Goal: Task Accomplishment & Management: Complete application form

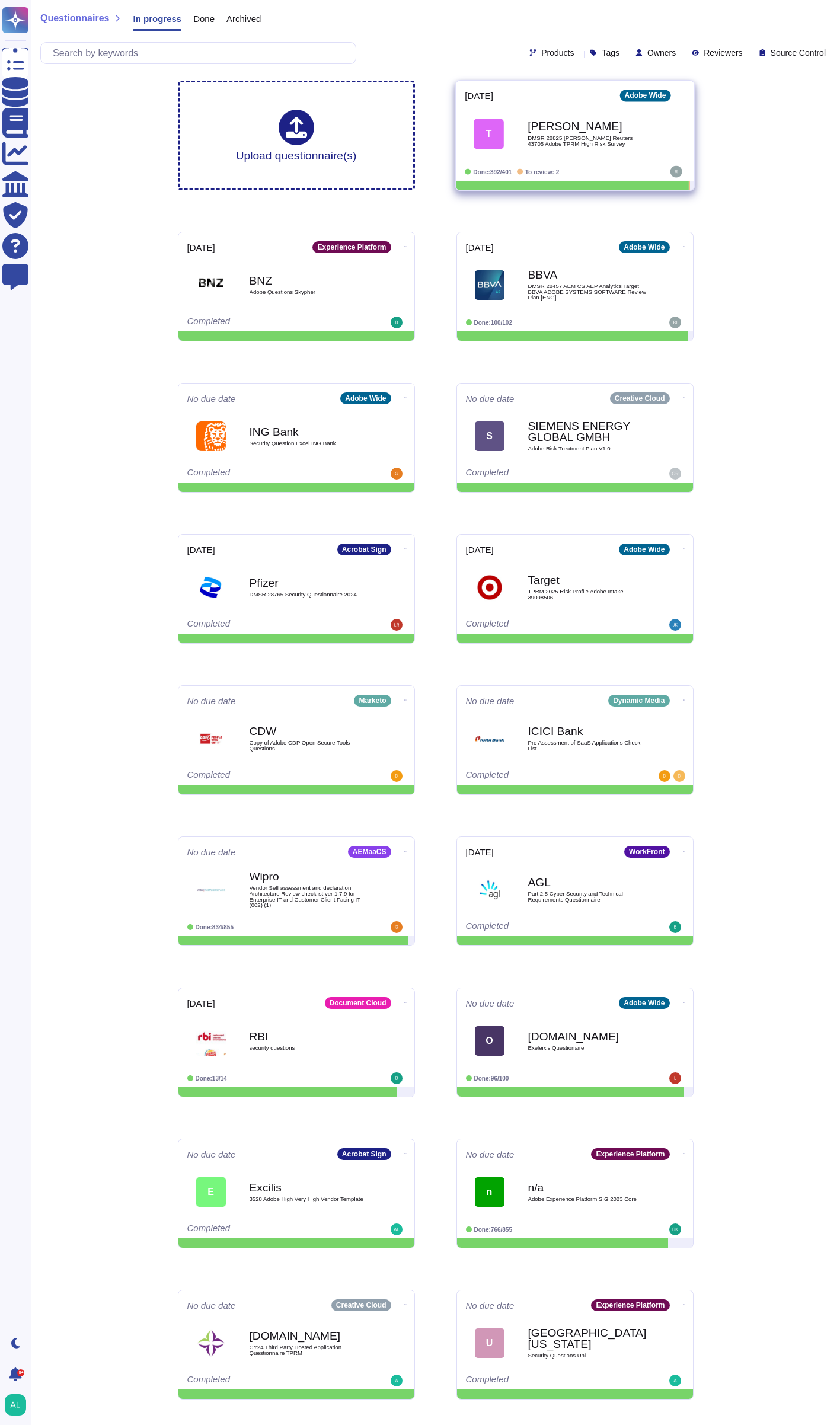
click at [516, 118] on span "T [PERSON_NAME] Reuters DMSR 28825 [PERSON_NAME] Reuters 43705 Adobe TPRM High …" at bounding box center [575, 134] width 221 height 48
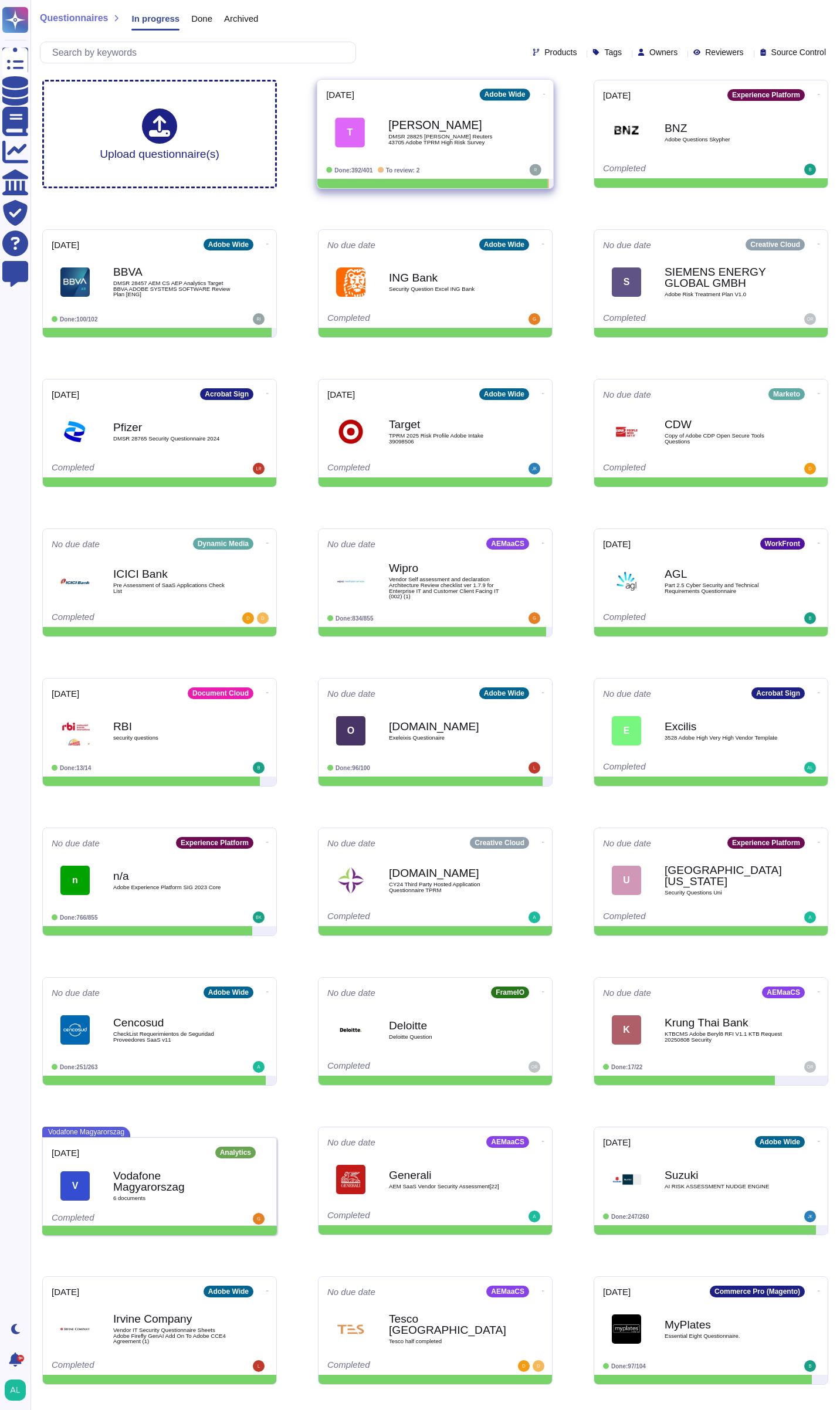
click at [511, 117] on html "Questionnaires Knowledge Base Documents Analytics CAIQ / SIG Trust Center Help …" at bounding box center [420, 846] width 840 height 1694
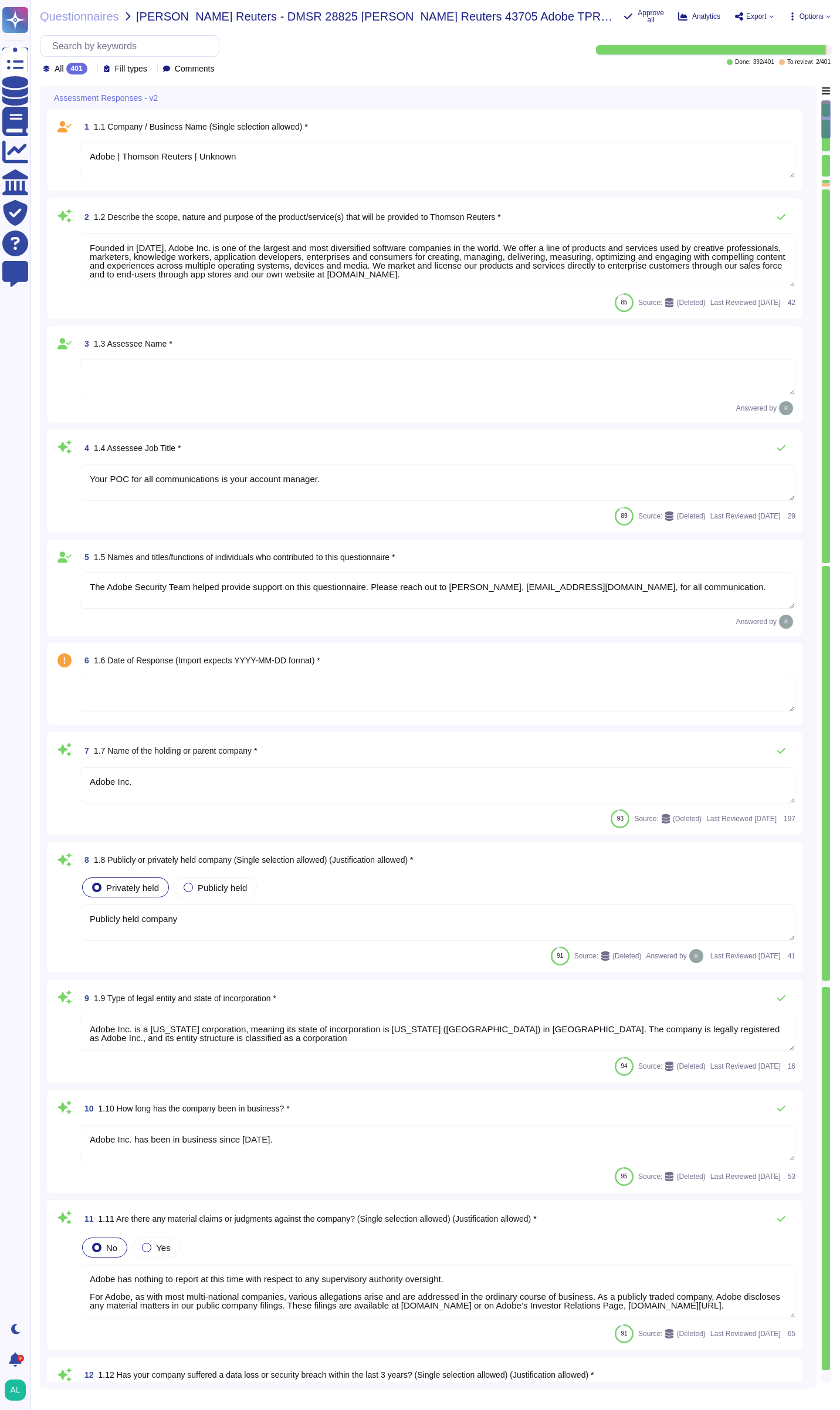
type textarea "Adobe | Thomson Reuters | Unknown"
type textarea "Founded in [DATE], Adobe Inc. is one of the largest and most diversified softwa…"
type textarea "Your POC for all communications is your account manager."
type textarea "The Adobe Security Team helped provide support on this questionnaire. Please re…"
type textarea "Adobe Inc."
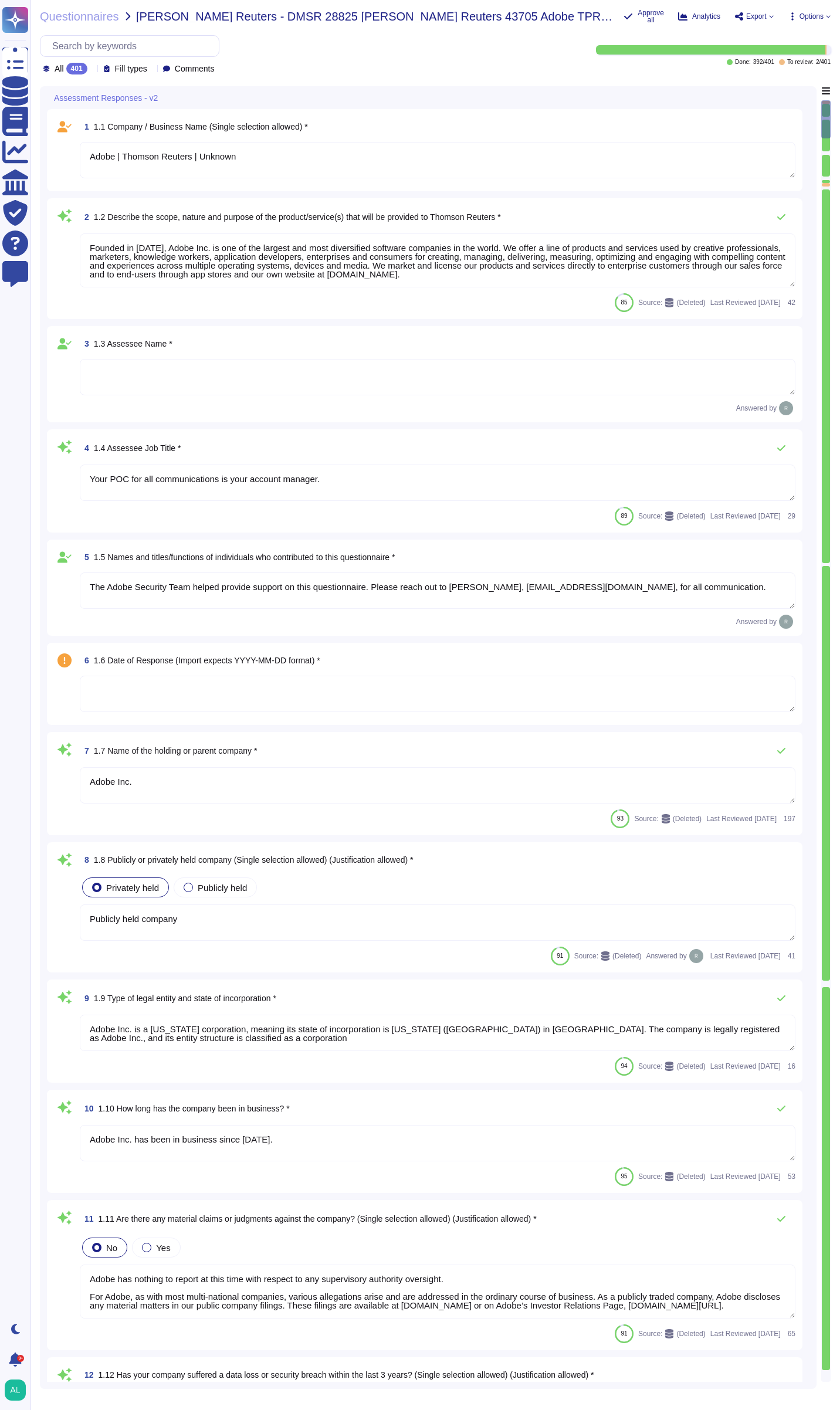
type textarea "Publicly held company"
type textarea "Adobe Inc. is a [US_STATE] corporation, meaning its state of incorporation is […"
type textarea "Adobe Inc. has been in business since [DATE]."
type textarea "Adobe has nothing to report at this time with respect to any supervisory author…"
type textarea "On [DATE], an Amazon Web Services error exposed information on 31,000 GoDaddy s…"
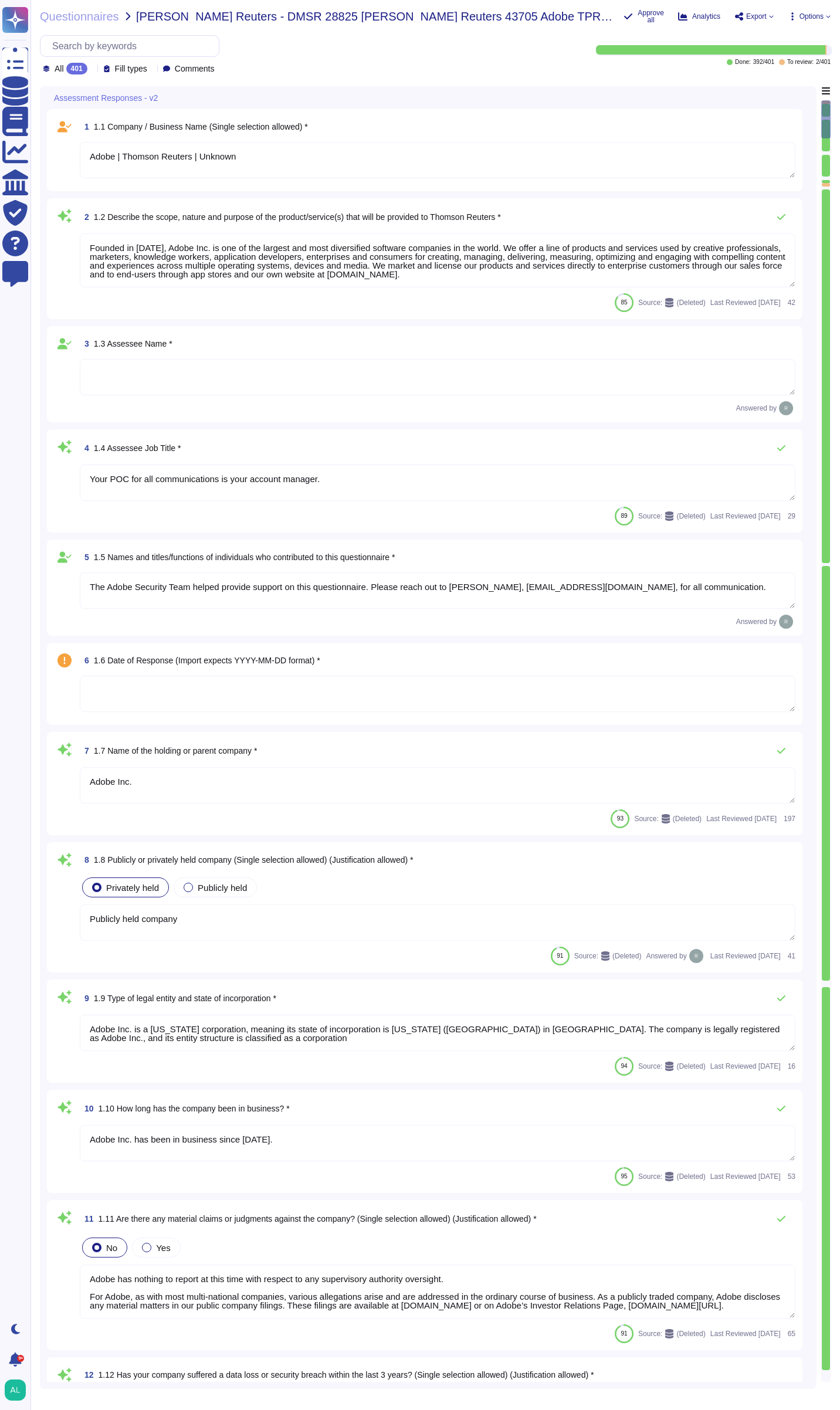
type textarea "Adobe had no such events where we incurred a material loss from a vendor and/or…"
type textarea "Microsoft prefers to not disclose the exact locations of their data centers, fo…"
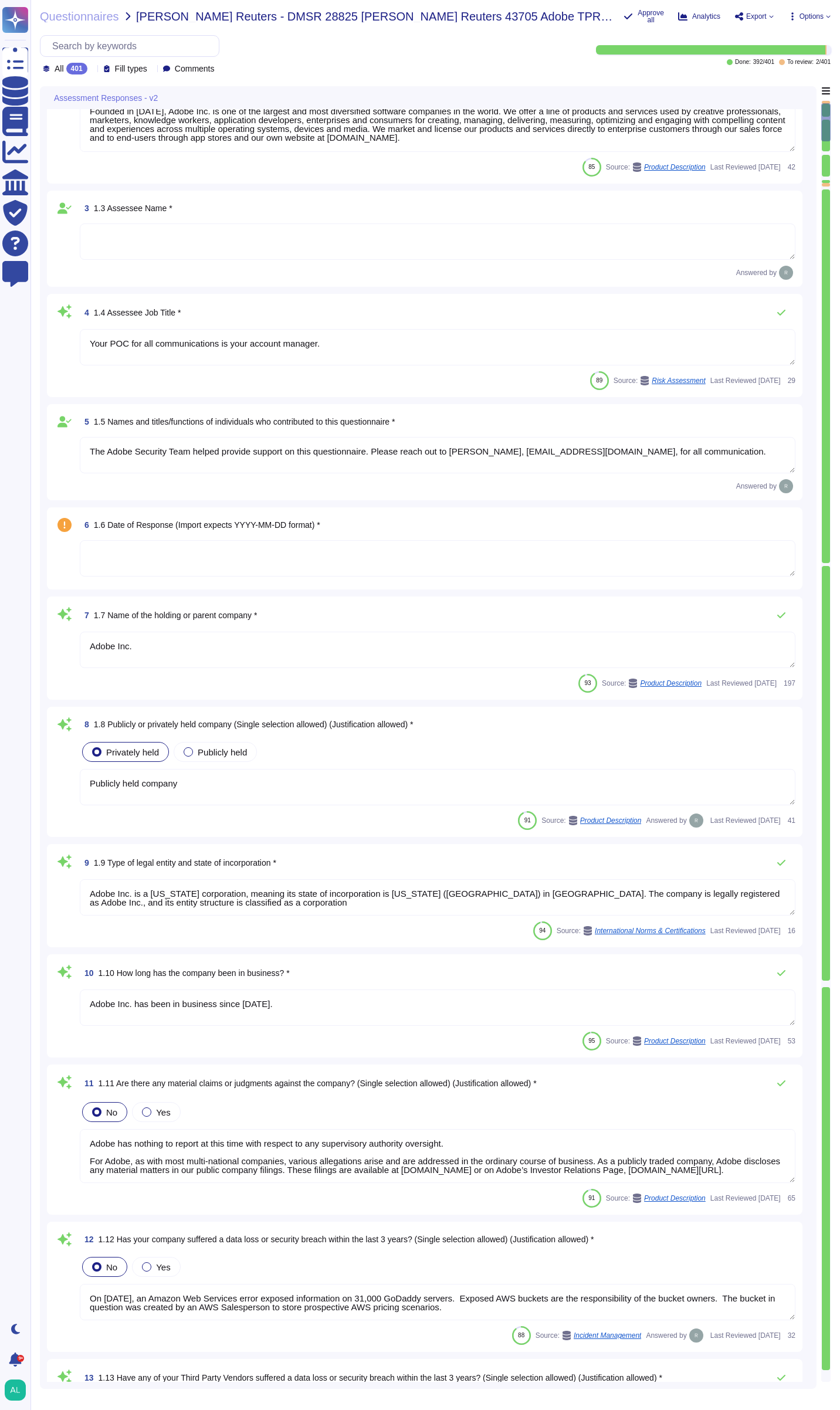
type textarea "Backups are copied to disk at another data center location within the same regi…"
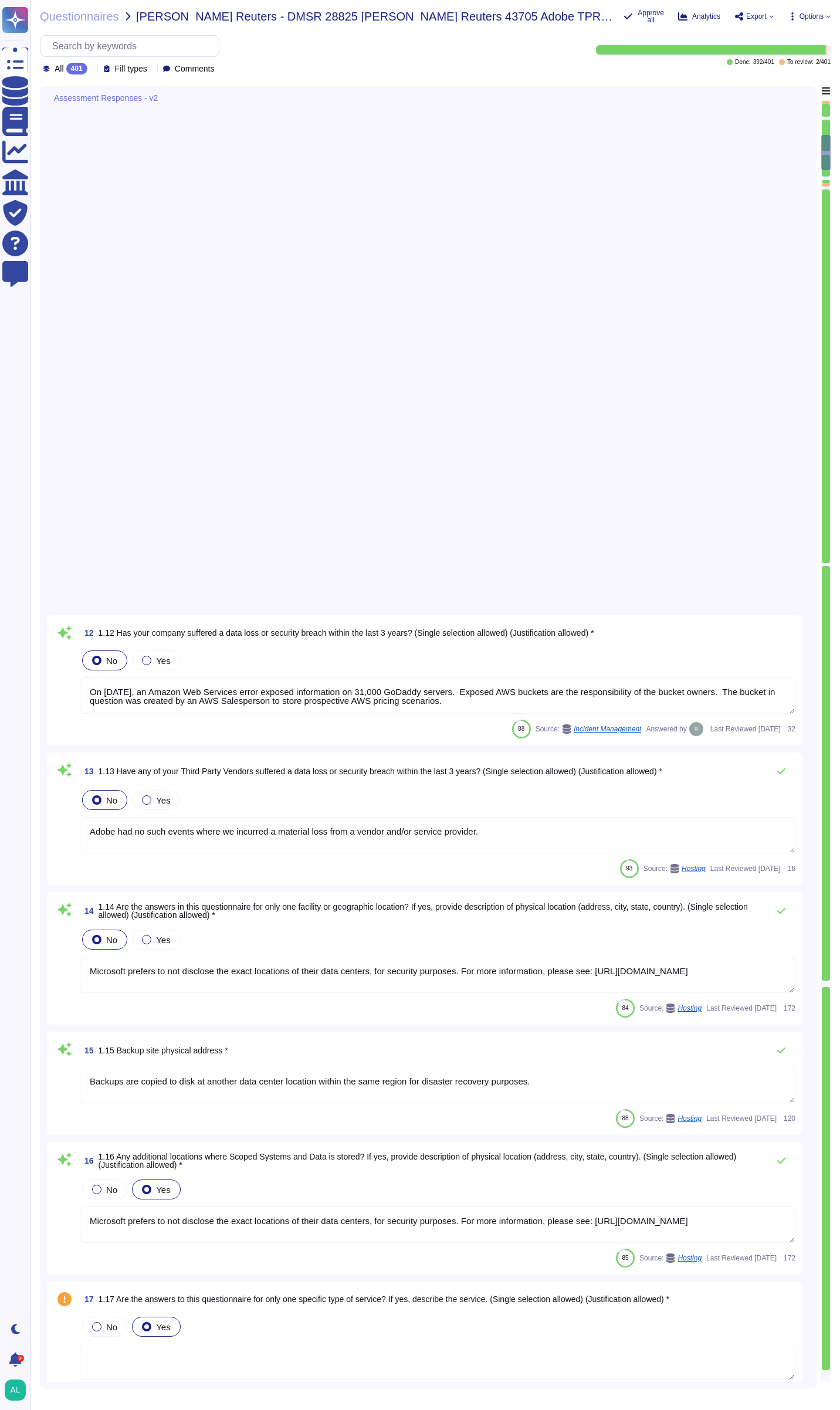
type textarea "Creative Cloud"
type textarea "Services (“AWS”) provides cloud hosting services for Adobe to host applications…"
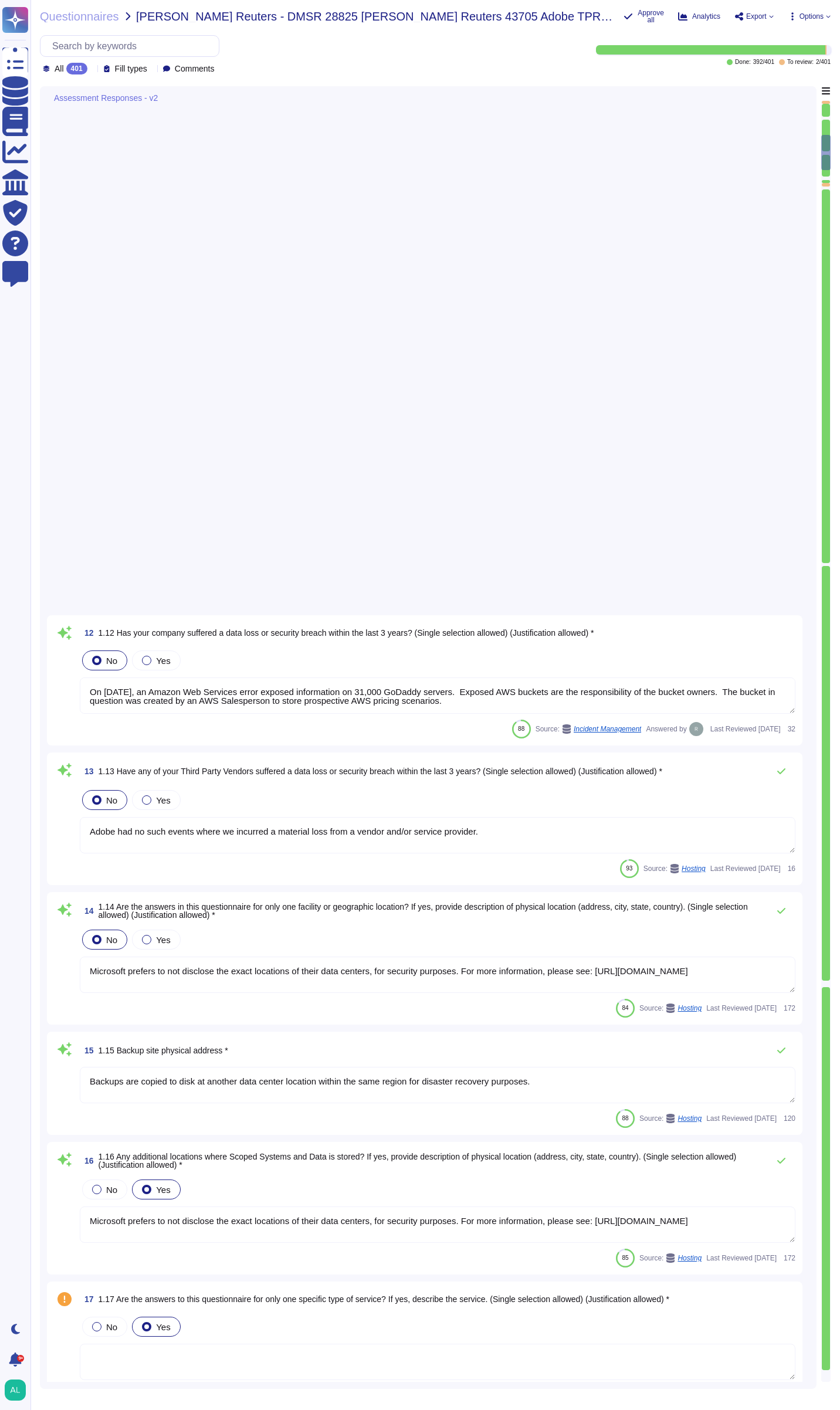
type textarea "Services (“AWS”) provides cloud hosting services for Adobe to host applications…"
type textarea "Tier III - AWS"
type textarea "Adobe does not offer any [DEMOGRAPHIC_DATA] services."
type textarea "No Response Required"
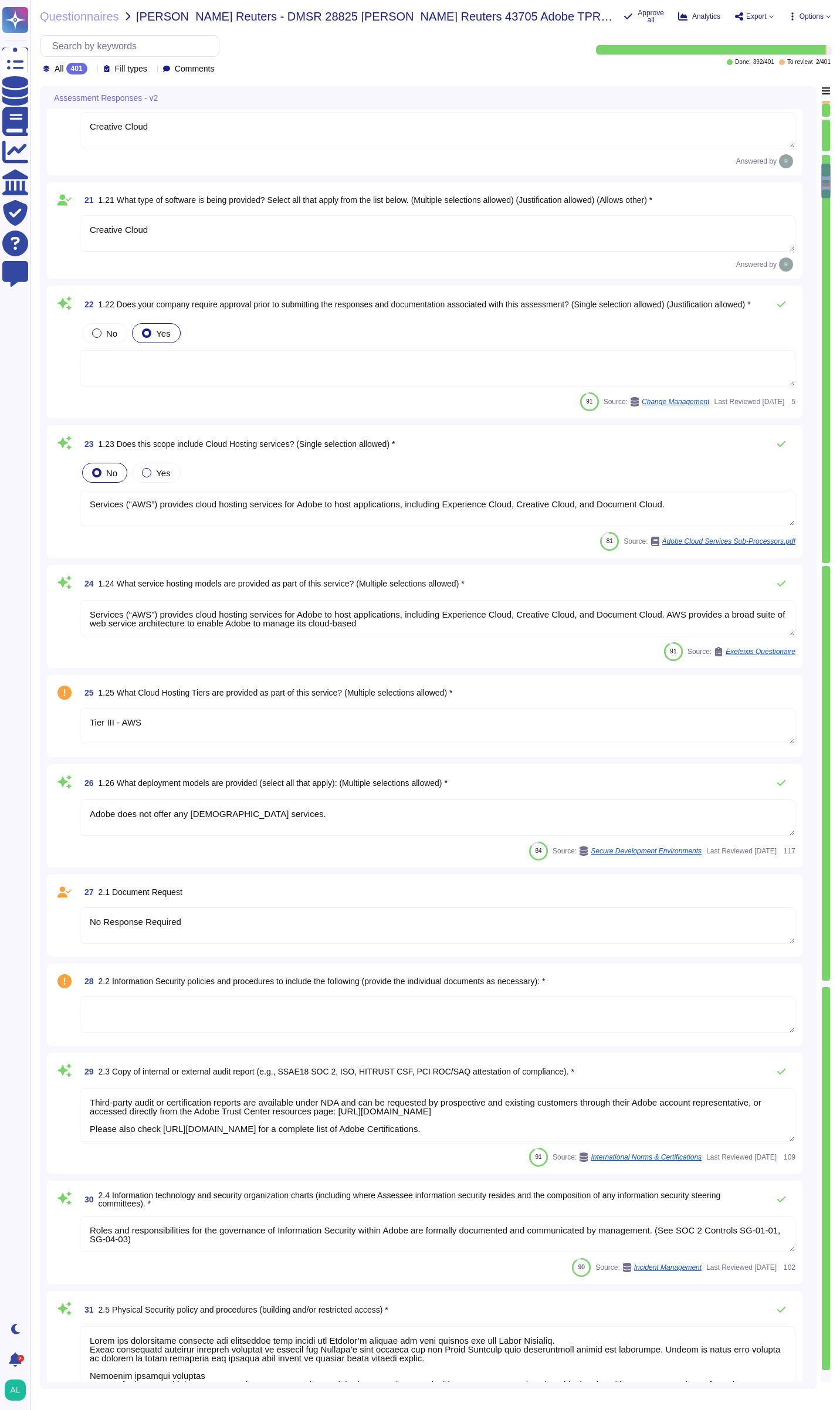
type textarea "Third-party audit or certification reports are available under NDA and can be r…"
type textarea "Roles and responsibilities for the governance of Information Security within Ad…"
type textarea "Lorem ips dolorsitame consecte adi elitseddoe temp incidi utl Etdolor’m aliquae…"
type textarea "Adobe regularly engages approved third-party security firms on an annual basis …"
type textarea "Adobe's End Licensing Terms (ELT) are available at the following link: [URL][DO…"
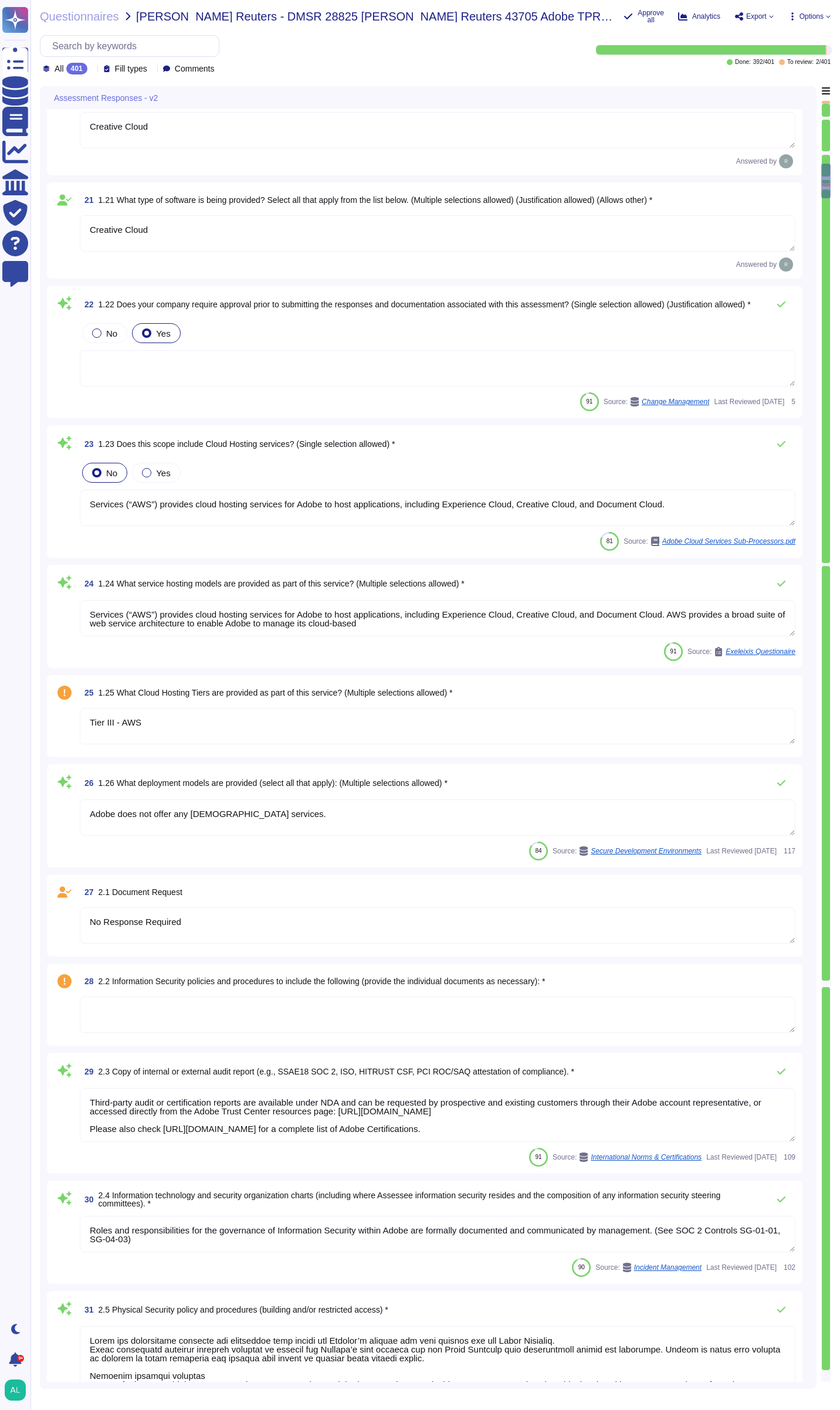
scroll to position [2346, 0]
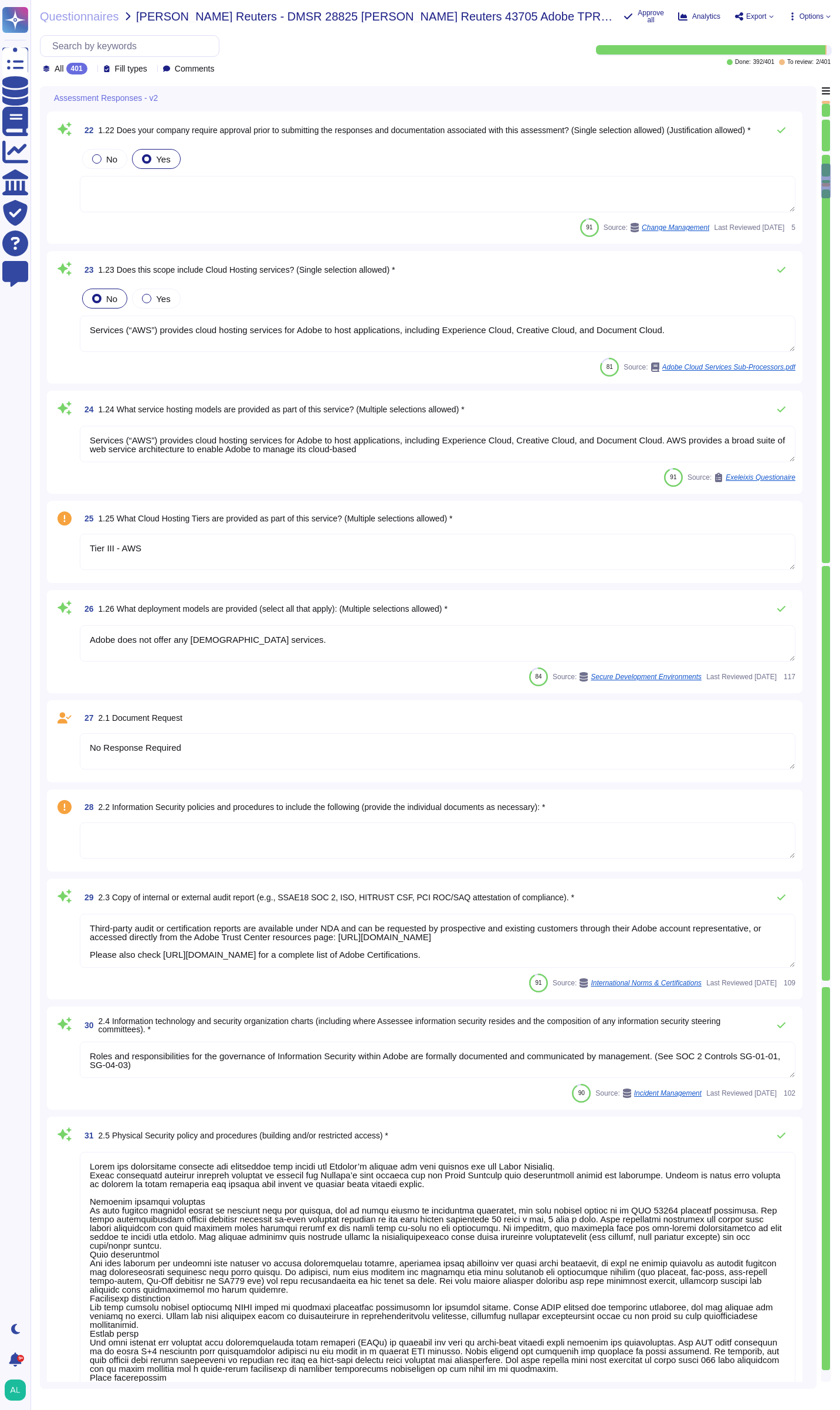
type textarea "Lorem ipsumdol sitametco ad elitsedd e tempori utlabore etdolorem aliquaen ad m…"
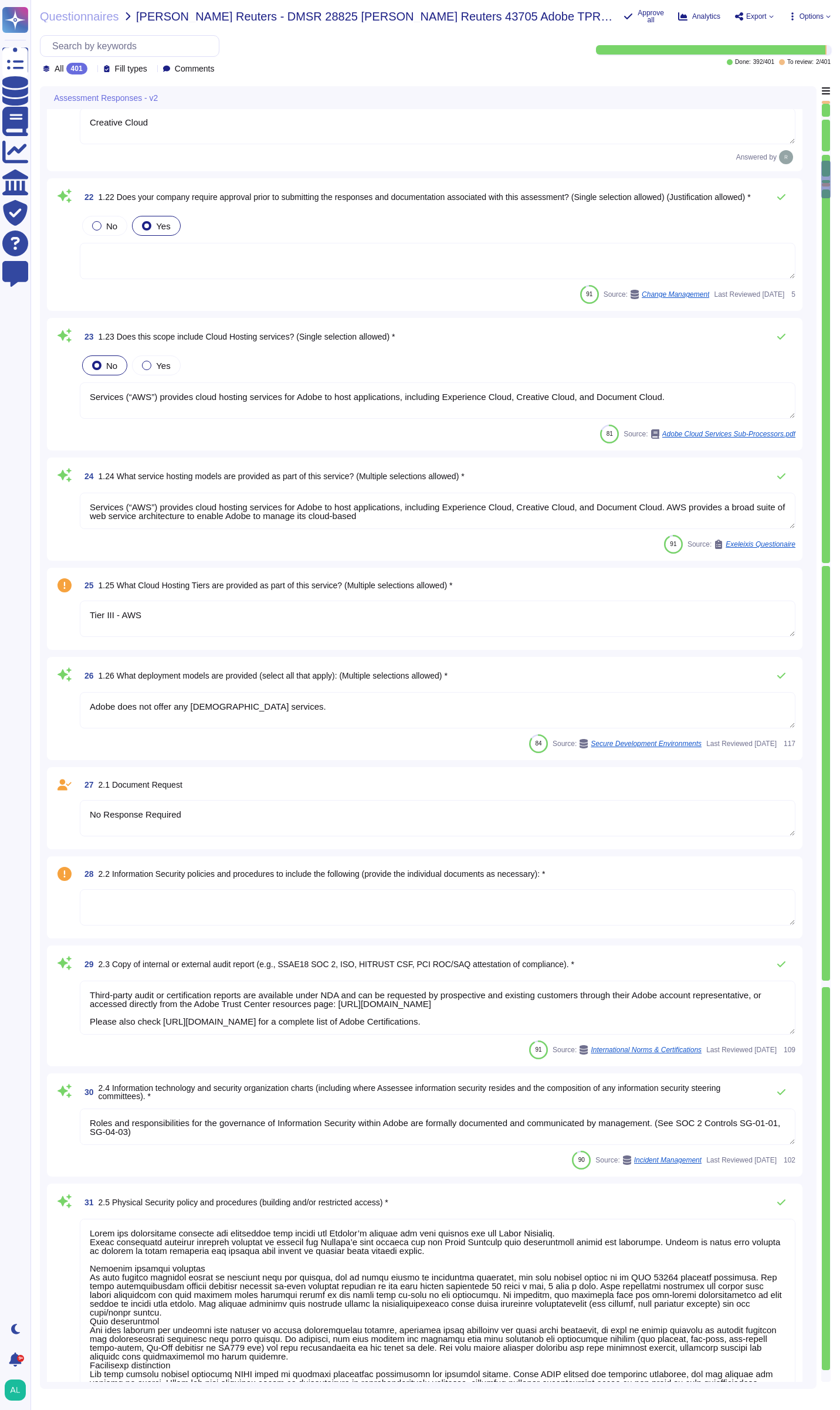
type textarea "Creative Cloud"
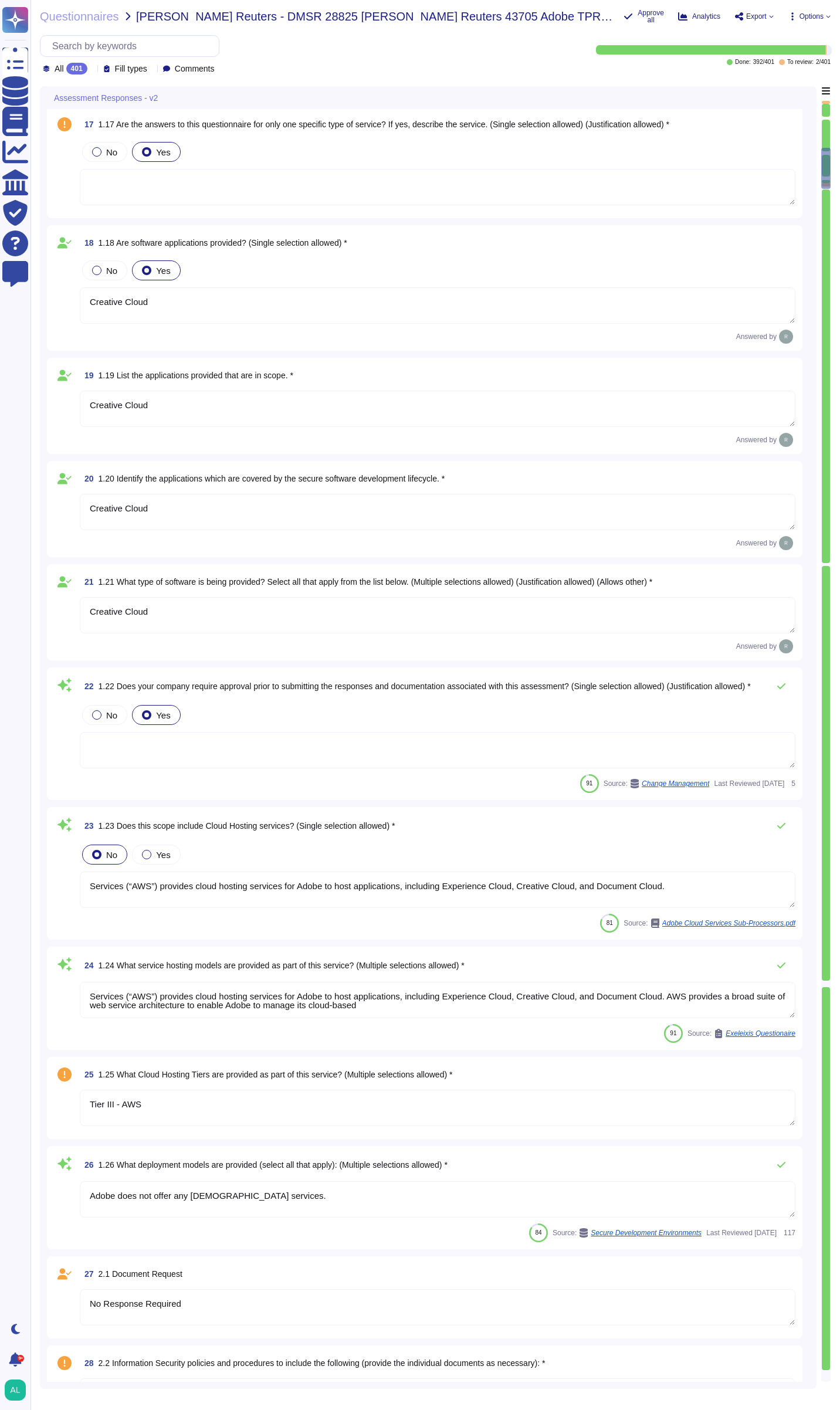
type textarea "Backups are copied to disk at another data center location within the same regi…"
type textarea "Microsoft prefers to not disclose the exact locations of their data centers, fo…"
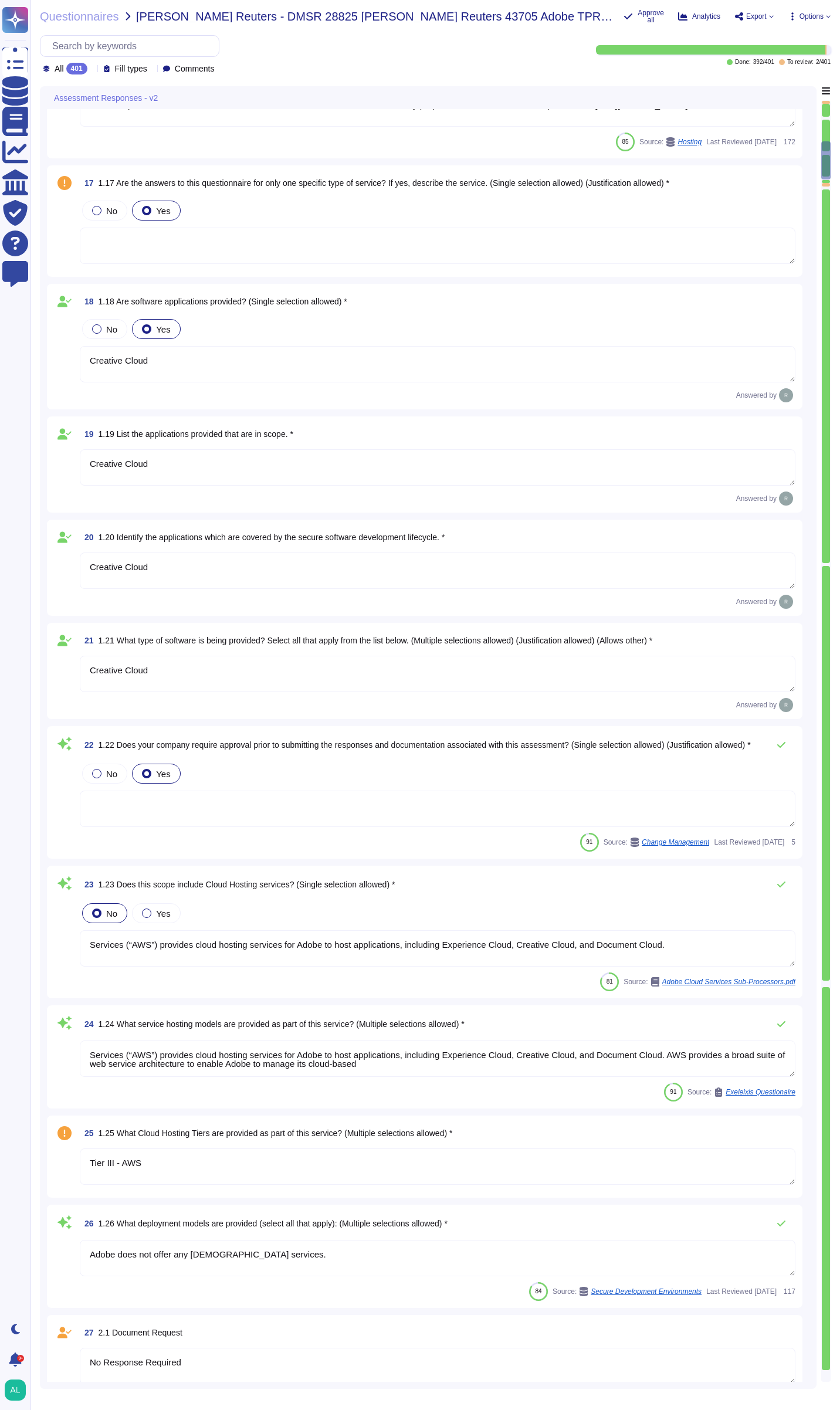
type textarea "On [DATE], an Amazon Web Services error exposed information on 31,000 GoDaddy s…"
type textarea "Adobe had no such events where we incurred a material loss from a vendor and/or…"
type textarea "Microsoft prefers to not disclose the exact locations of their data centers, fo…"
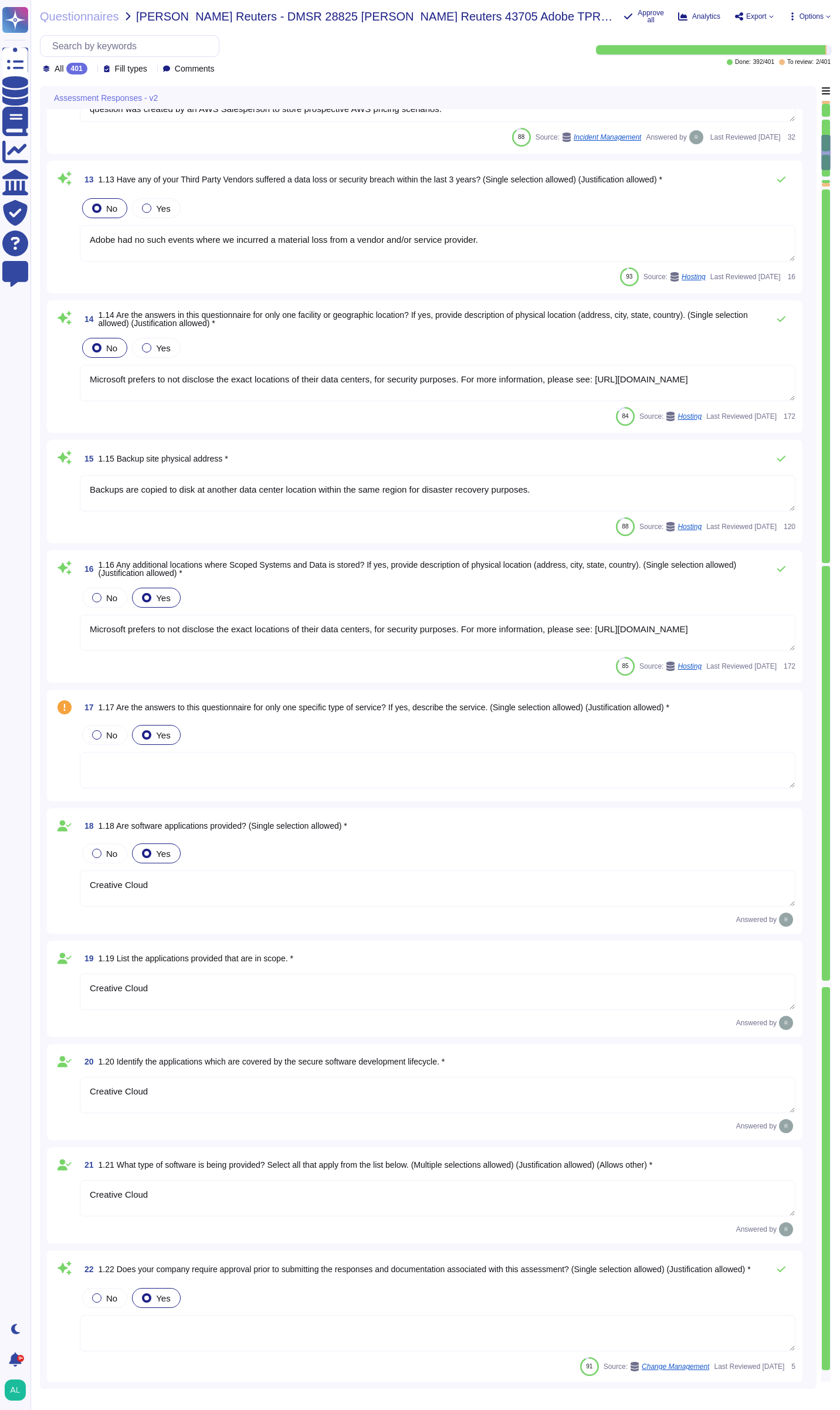
type textarea "Adobe Inc. has been in business since [DATE]."
type textarea "Adobe has nothing to report at this time with respect to any supervisory author…"
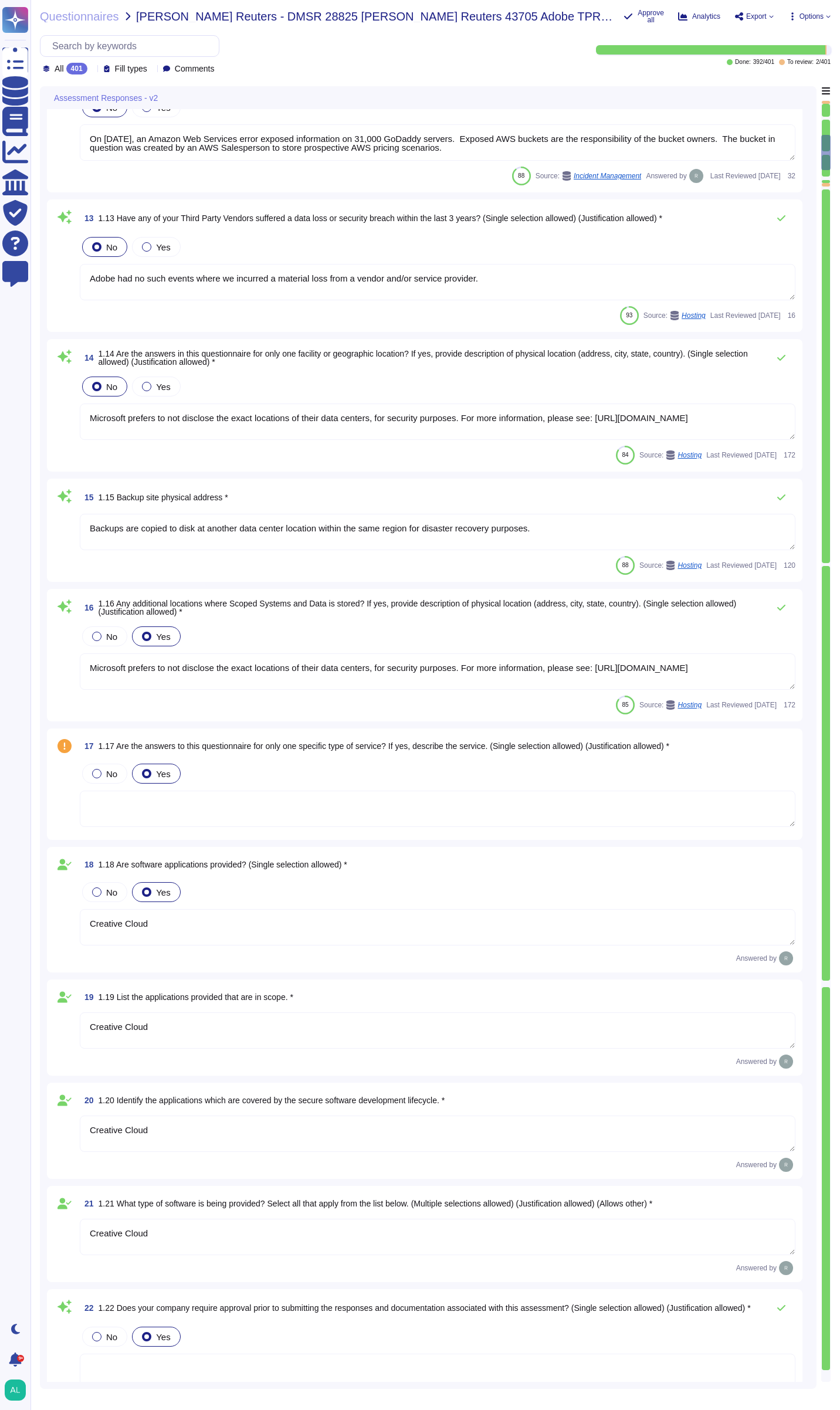
click at [458, 429] on textarea "Microsoft prefers to not disclose the exact locations of their data centers, fo…" at bounding box center [437, 421] width 716 height 37
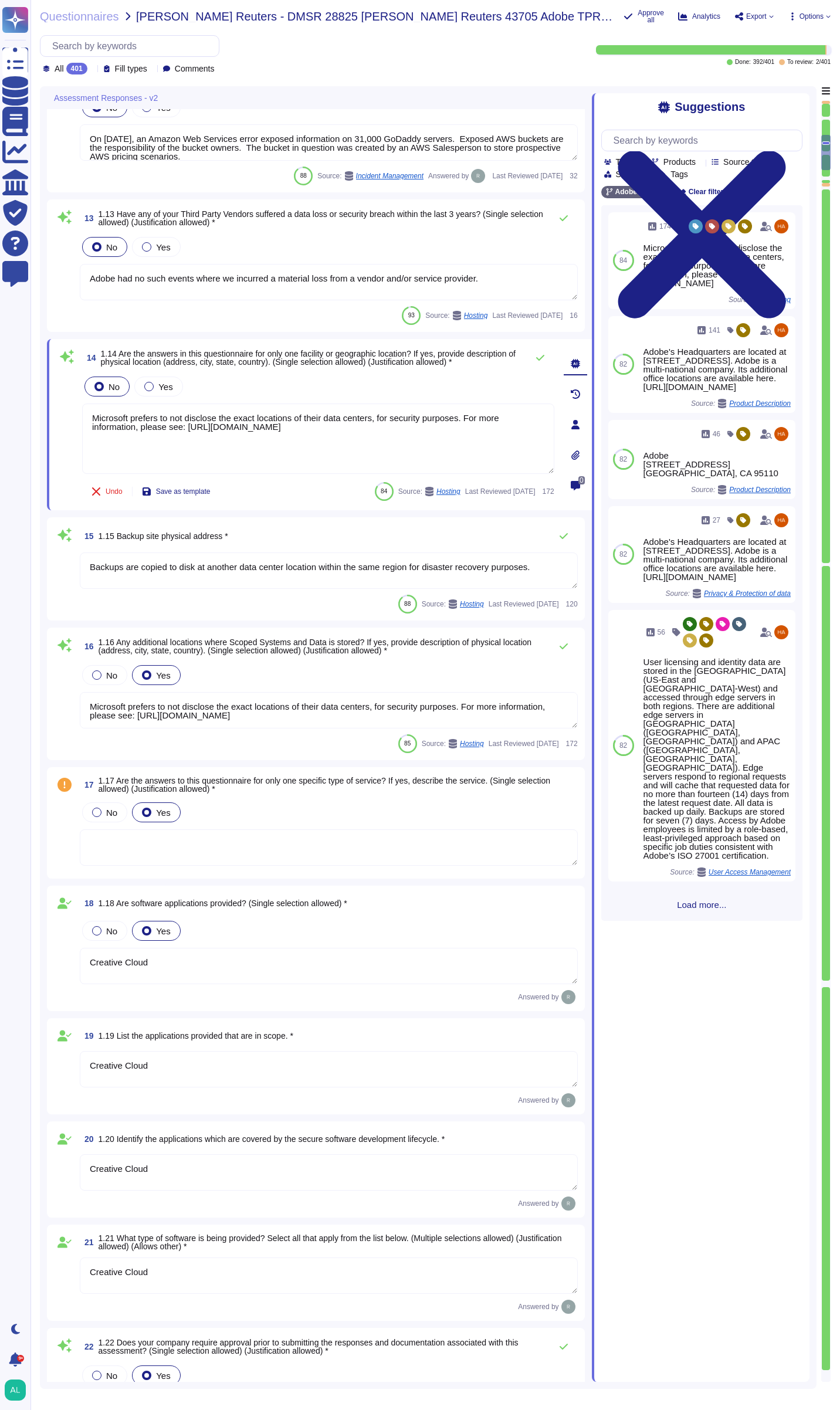
click at [696, 921] on div "84 174 Microsoft prefers to not disclose the exact locations of their data cent…" at bounding box center [701, 563] width 201 height 716
click at [696, 909] on span "Load more..." at bounding box center [701, 905] width 201 height 9
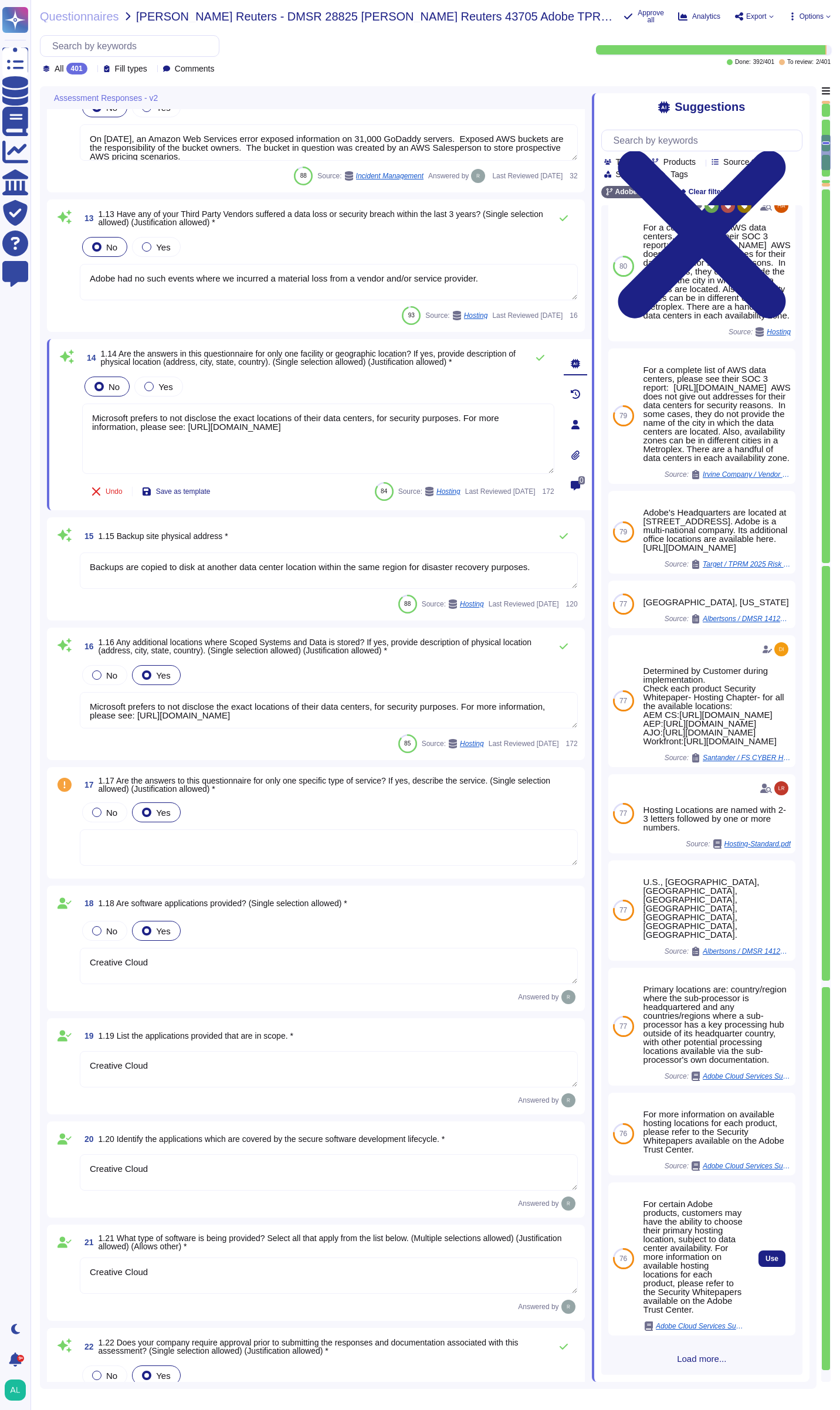
scroll to position [838, 0]
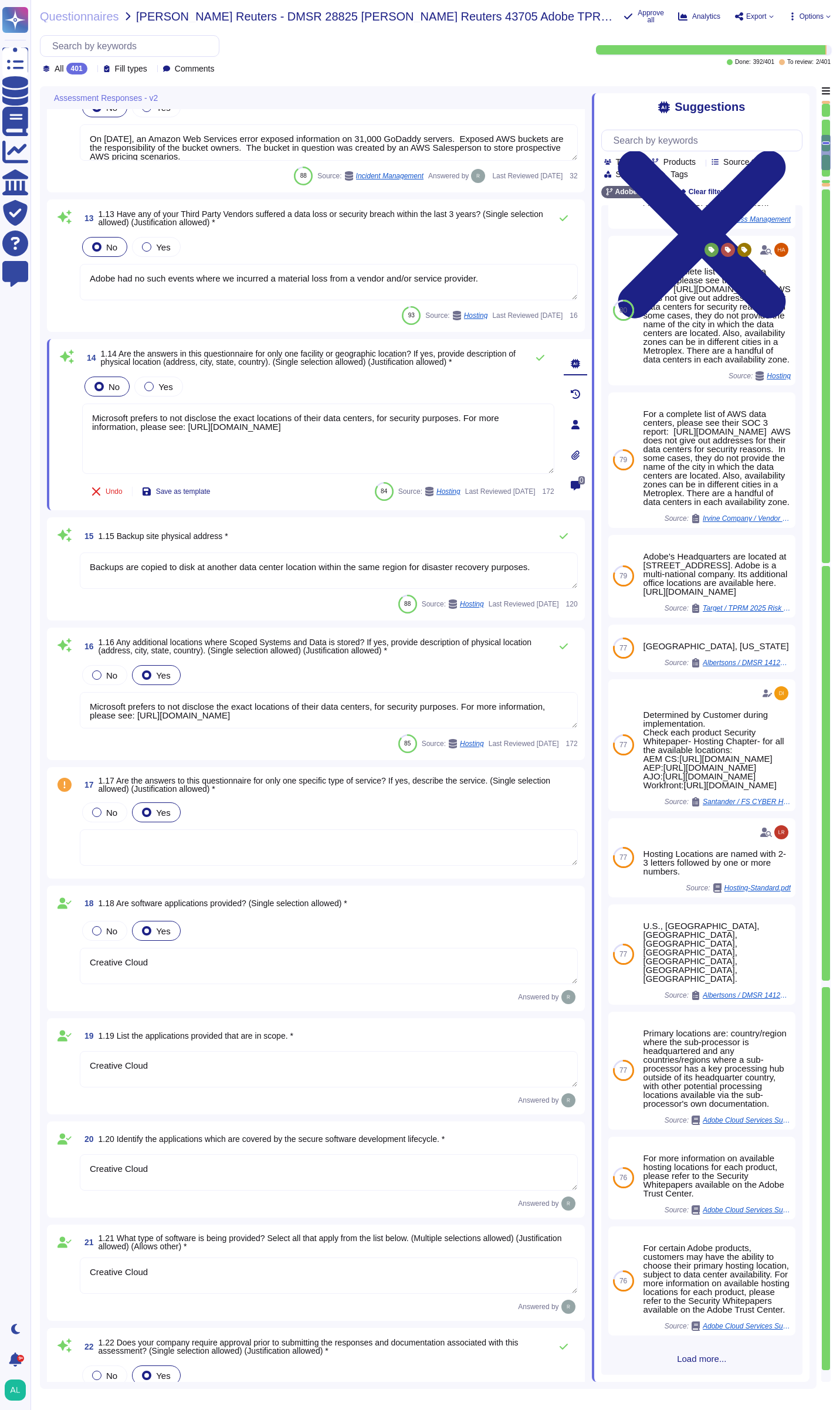
click at [695, 1361] on span "Load more..." at bounding box center [701, 1358] width 201 height 9
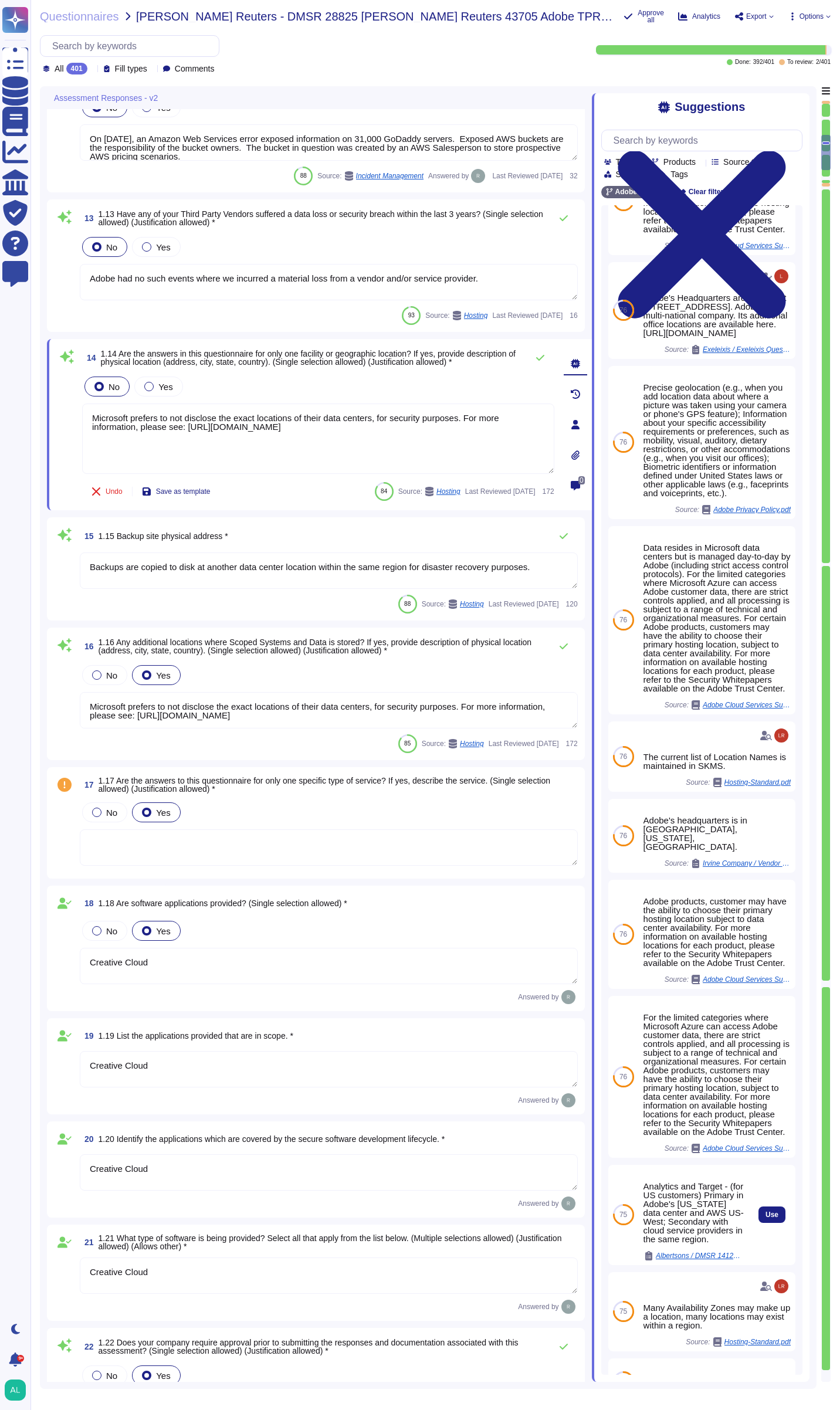
scroll to position [1953, 0]
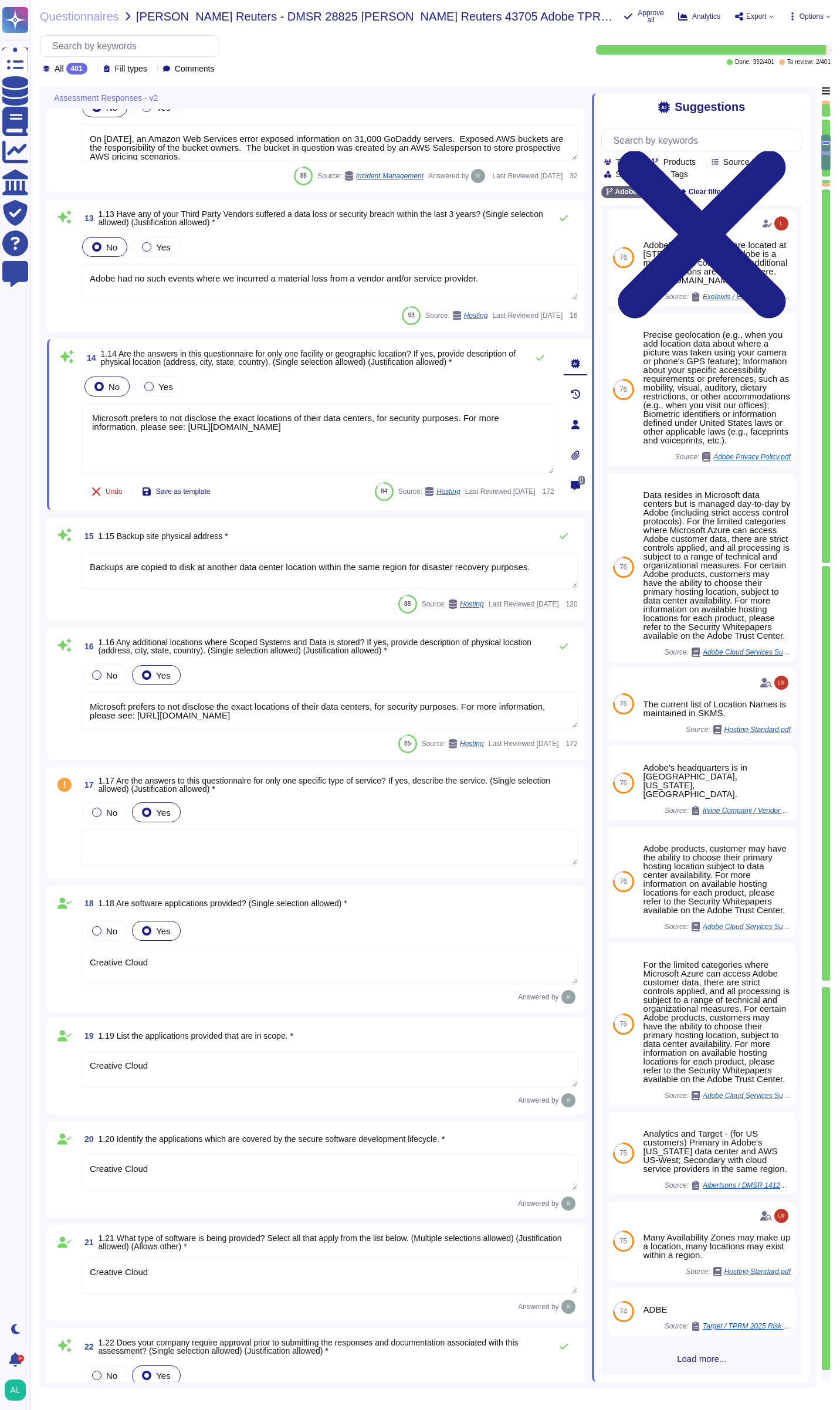
click at [700, 1360] on span "Load more..." at bounding box center [701, 1358] width 201 height 9
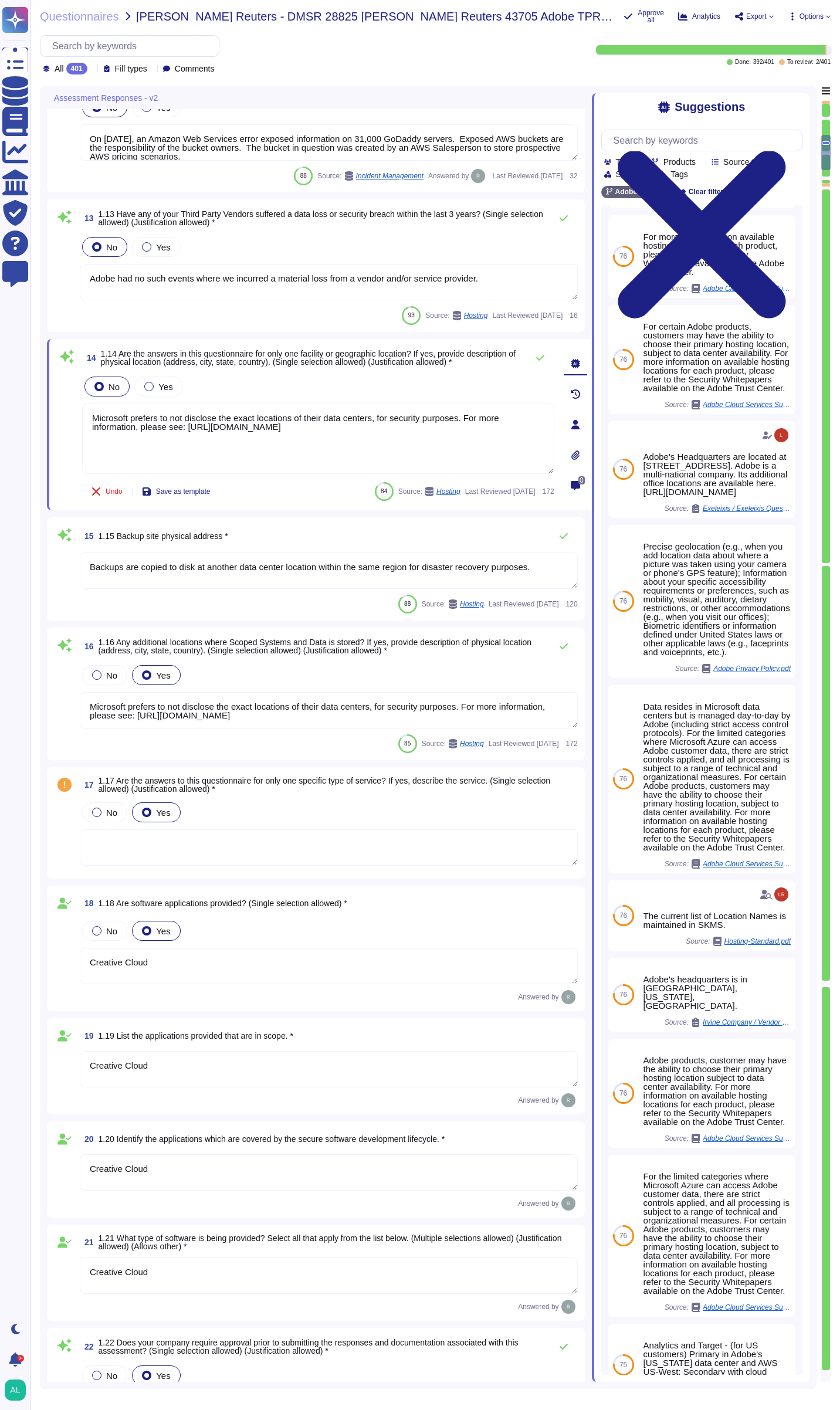
scroll to position [1539, 0]
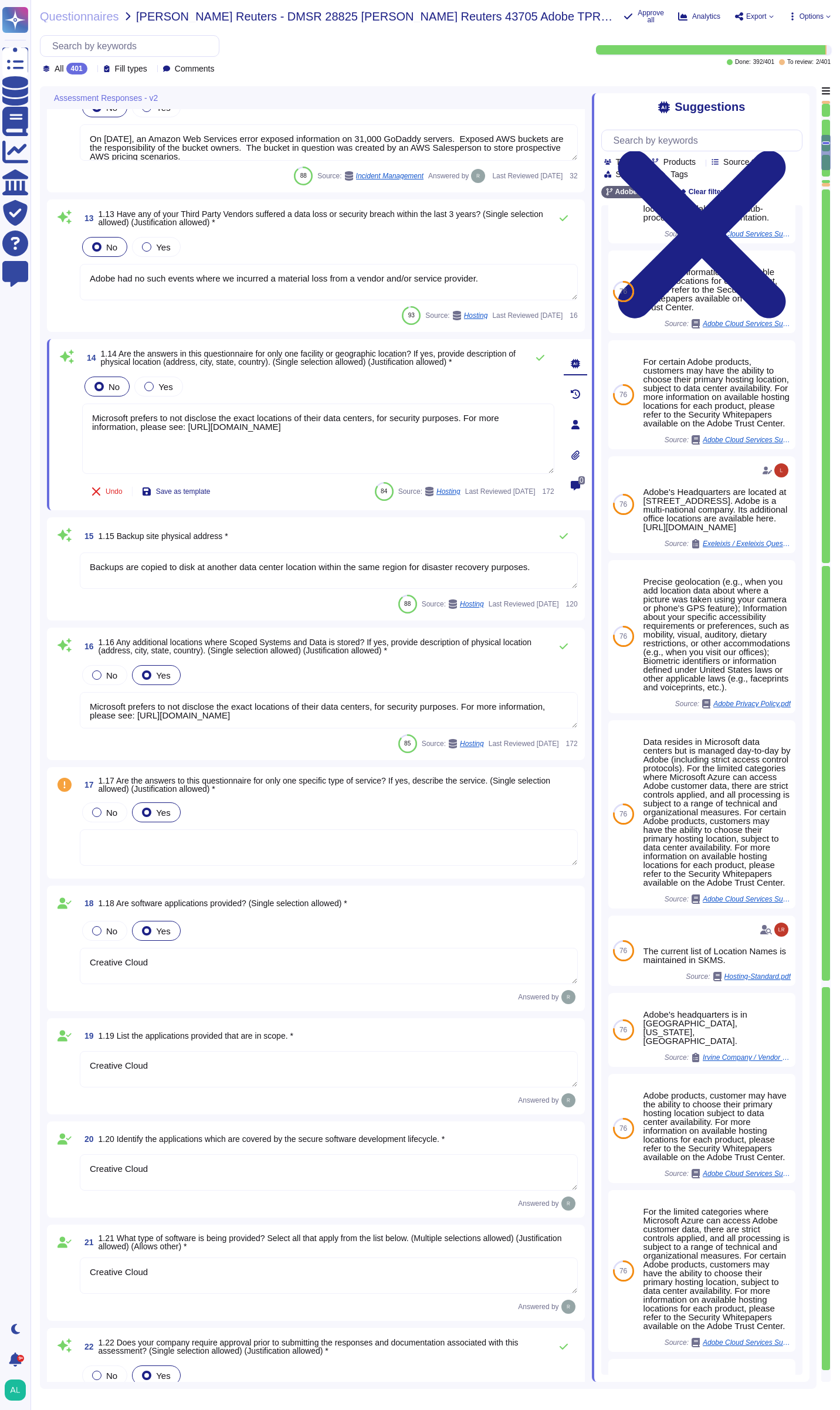
click at [700, 162] on icon at bounding box center [700, 162] width 0 height 0
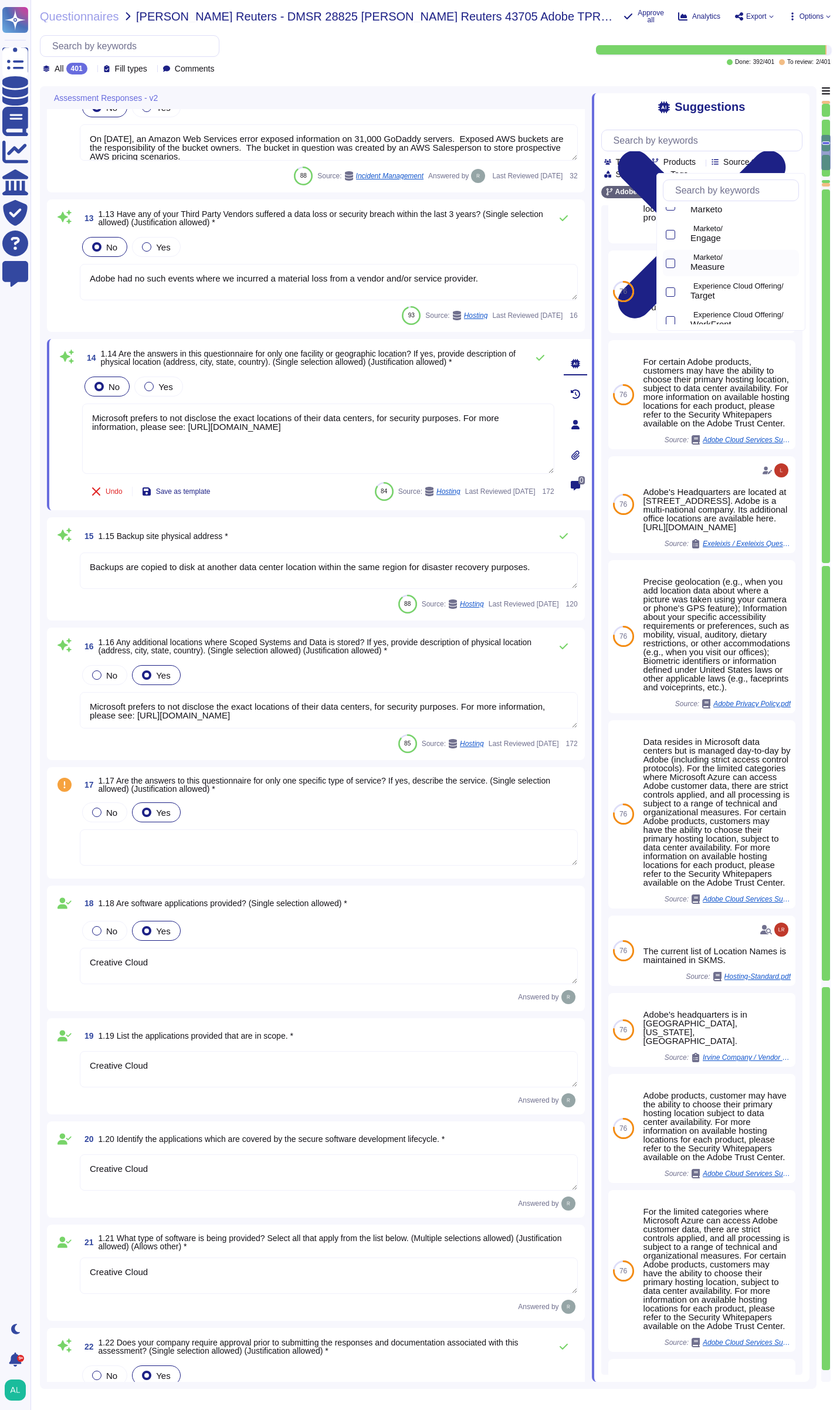
scroll to position [599, 0]
click at [668, 282] on div at bounding box center [670, 282] width 9 height 9
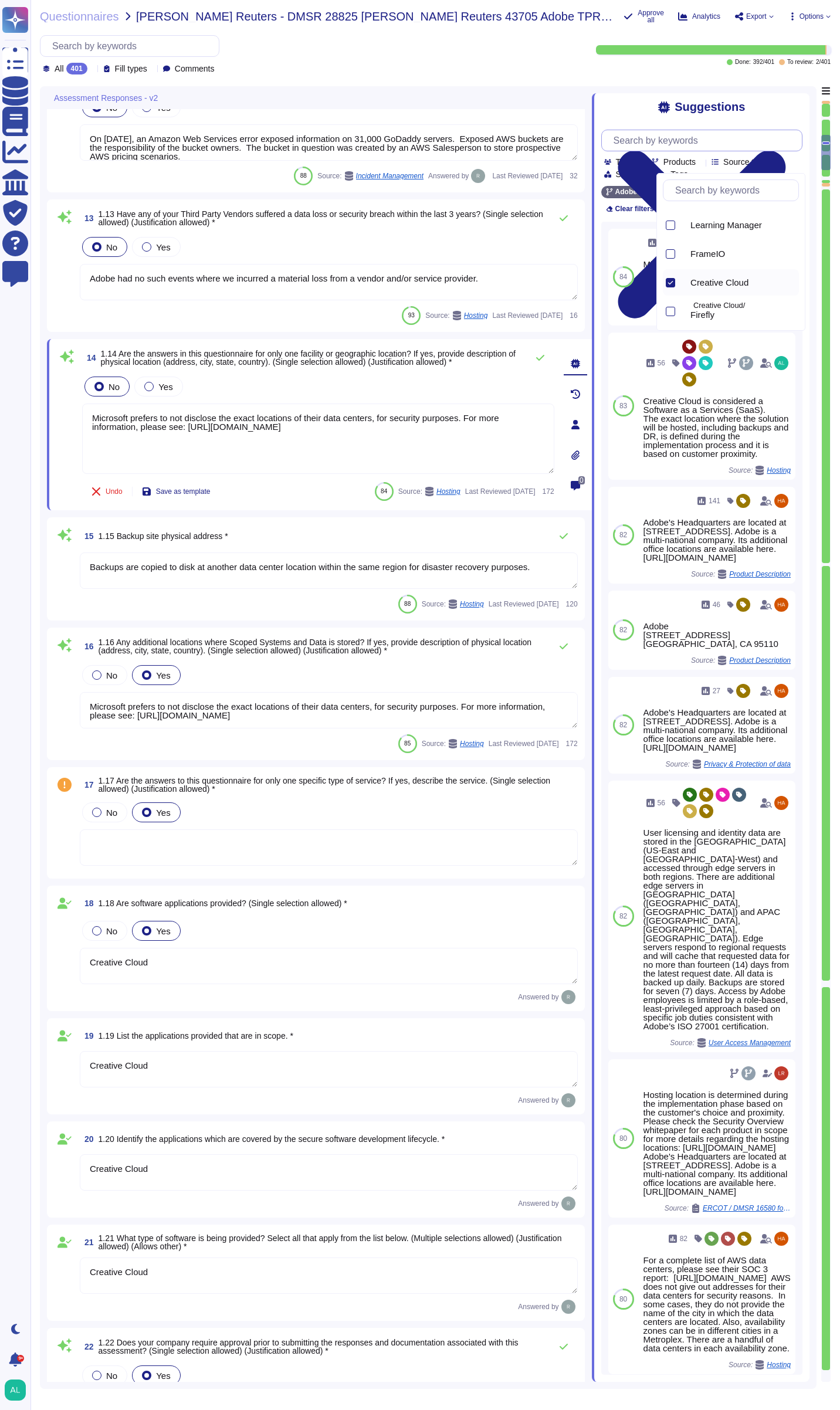
click at [668, 141] on input "text" at bounding box center [704, 140] width 194 height 21
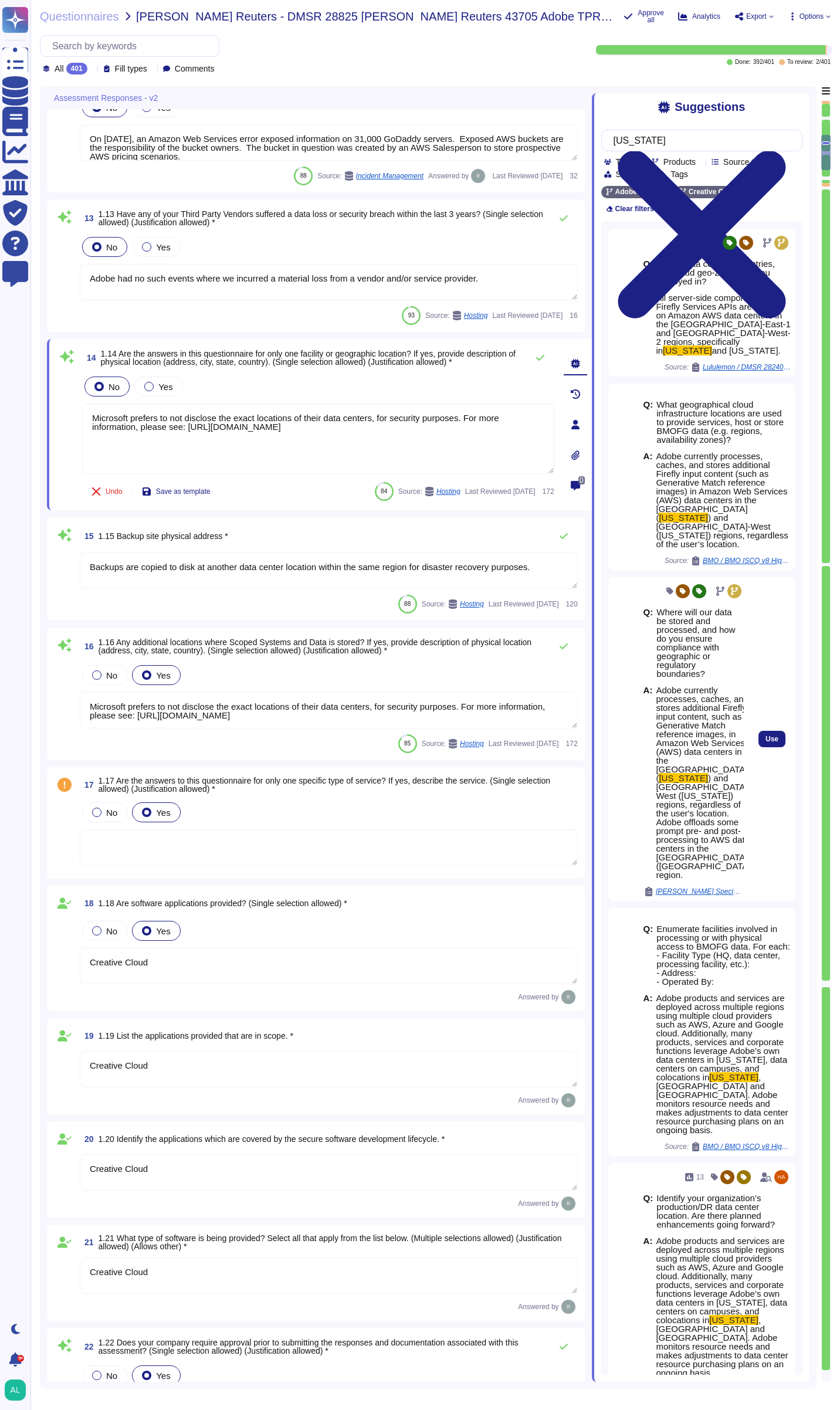
click at [696, 722] on span "Adobe currently processes, caches, and stores additional Firefly input content,…" at bounding box center [701, 734] width 93 height 98
drag, startPoint x: 696, startPoint y: 722, endPoint x: 722, endPoint y: 784, distance: 67.2
click at [722, 784] on span "Adobe currently processes, caches, and stores additional Firefly input content,…" at bounding box center [704, 783] width 98 height 194
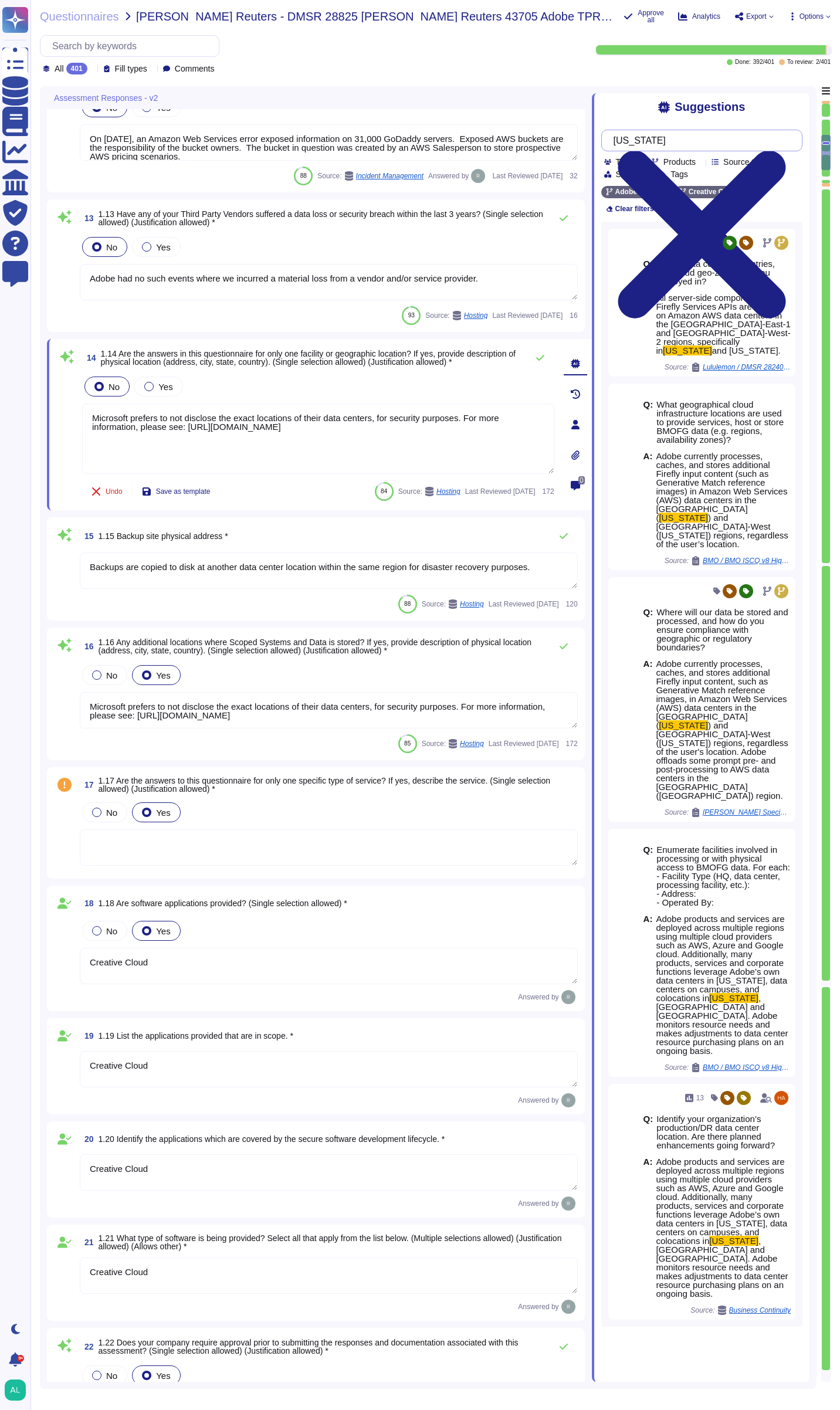
click at [683, 142] on input "[US_STATE]" at bounding box center [699, 140] width 182 height 21
paste input "Loremips dolo si ametco ad elits-doeius, temp-incididu, utla etdolor magnaal en…"
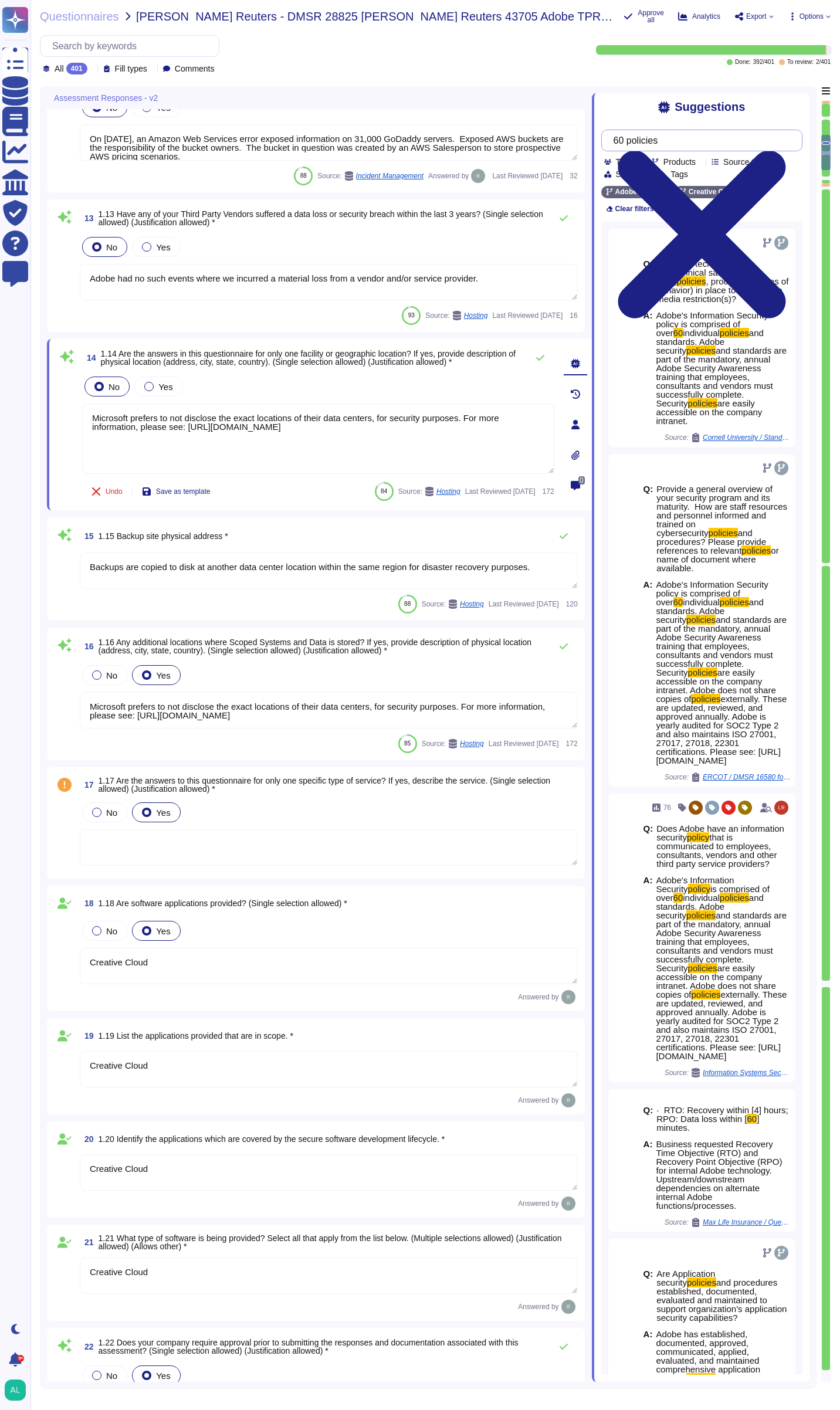
click at [686, 139] on input "60 policies" at bounding box center [699, 140] width 182 height 21
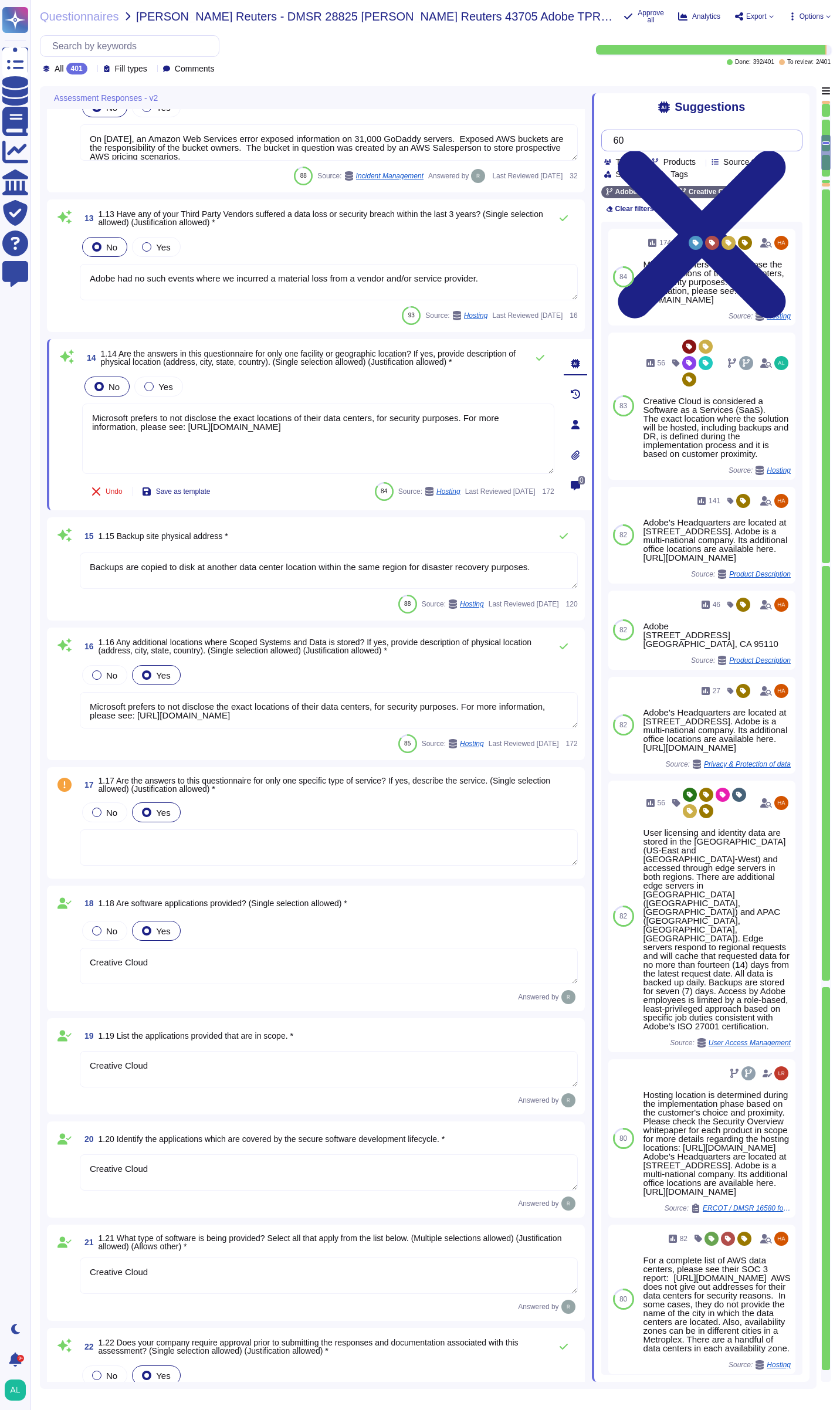
type input "6"
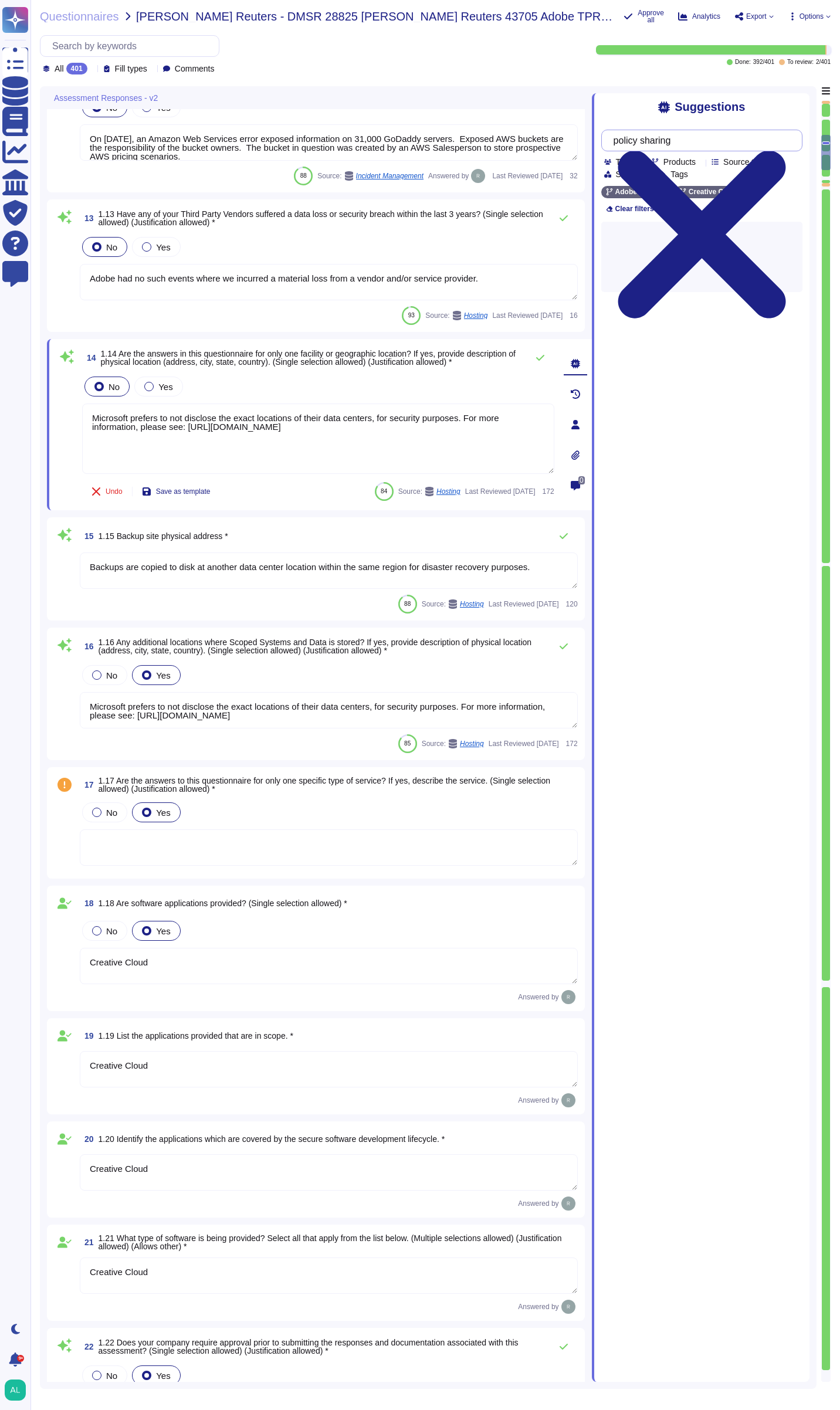
type input "policy sharing"
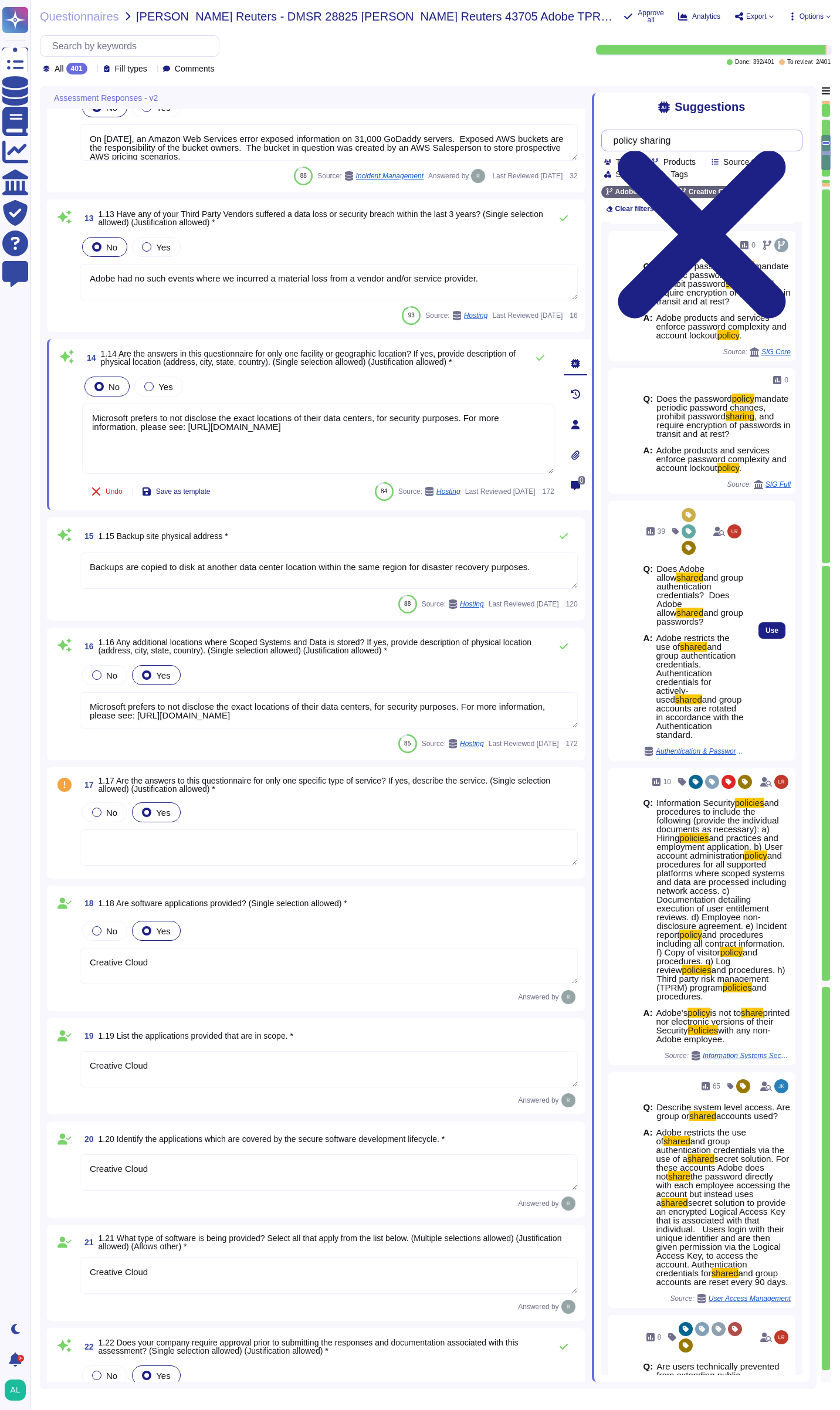
scroll to position [176, 0]
